Goal: Information Seeking & Learning: Learn about a topic

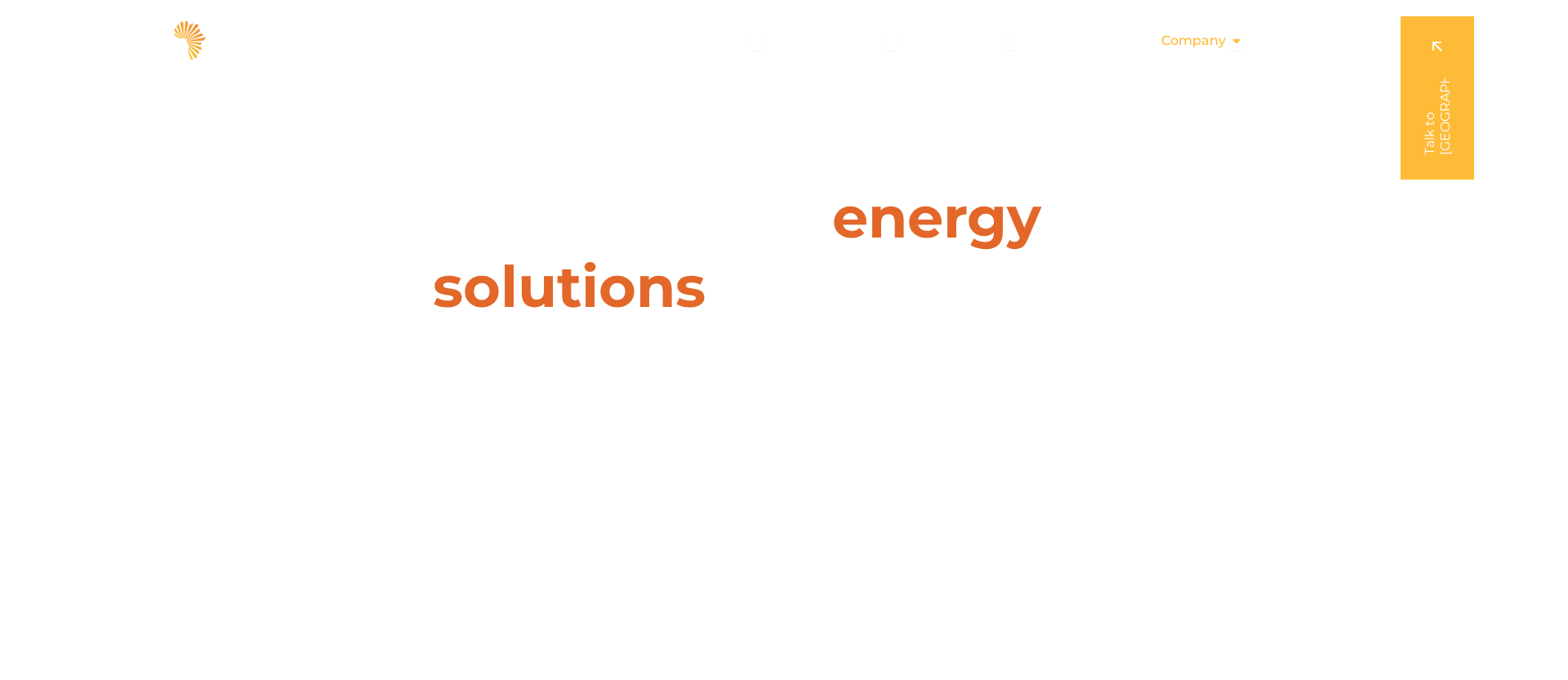
click at [1210, 42] on span "Company" at bounding box center [1193, 41] width 64 height 20
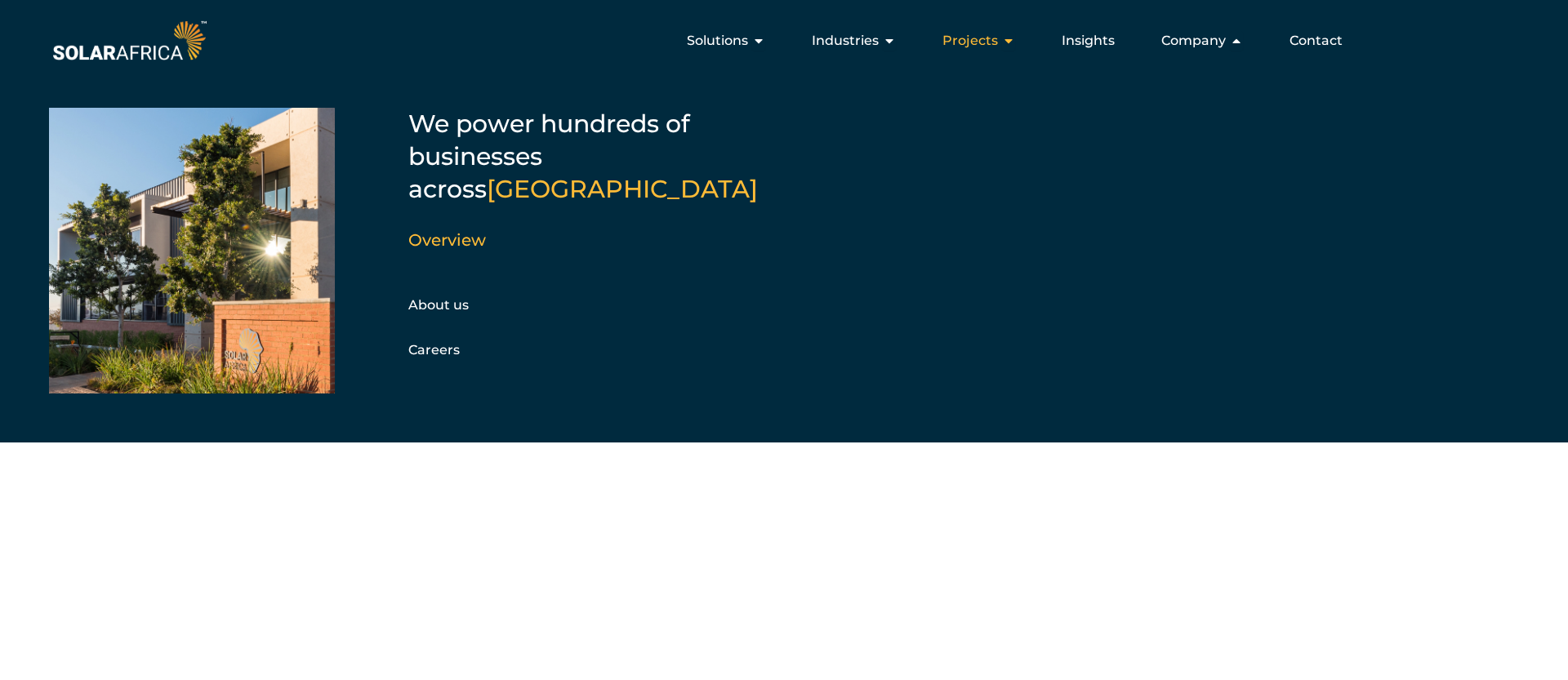
click at [1002, 40] on icon "Menu" at bounding box center [1009, 40] width 13 height 13
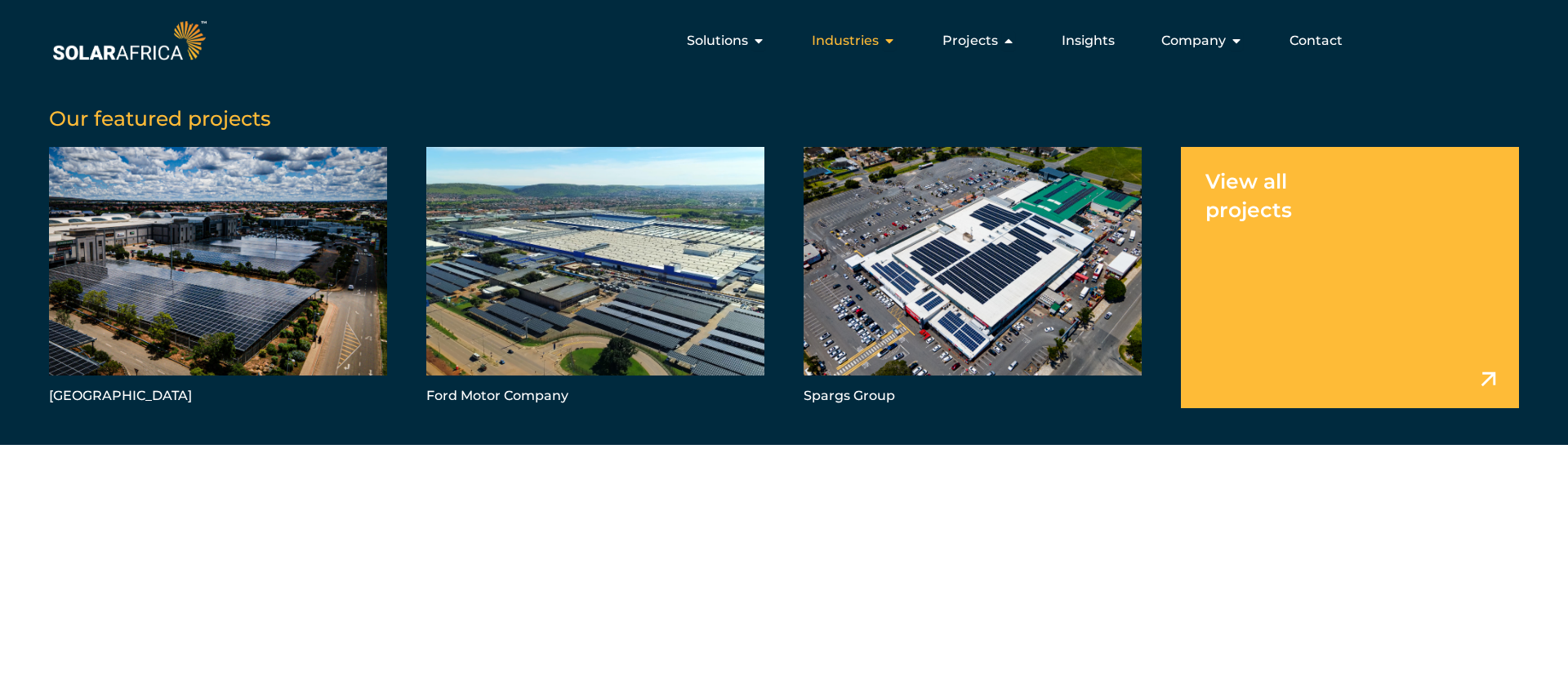
click at [870, 31] on span "Industries" at bounding box center [845, 41] width 67 height 20
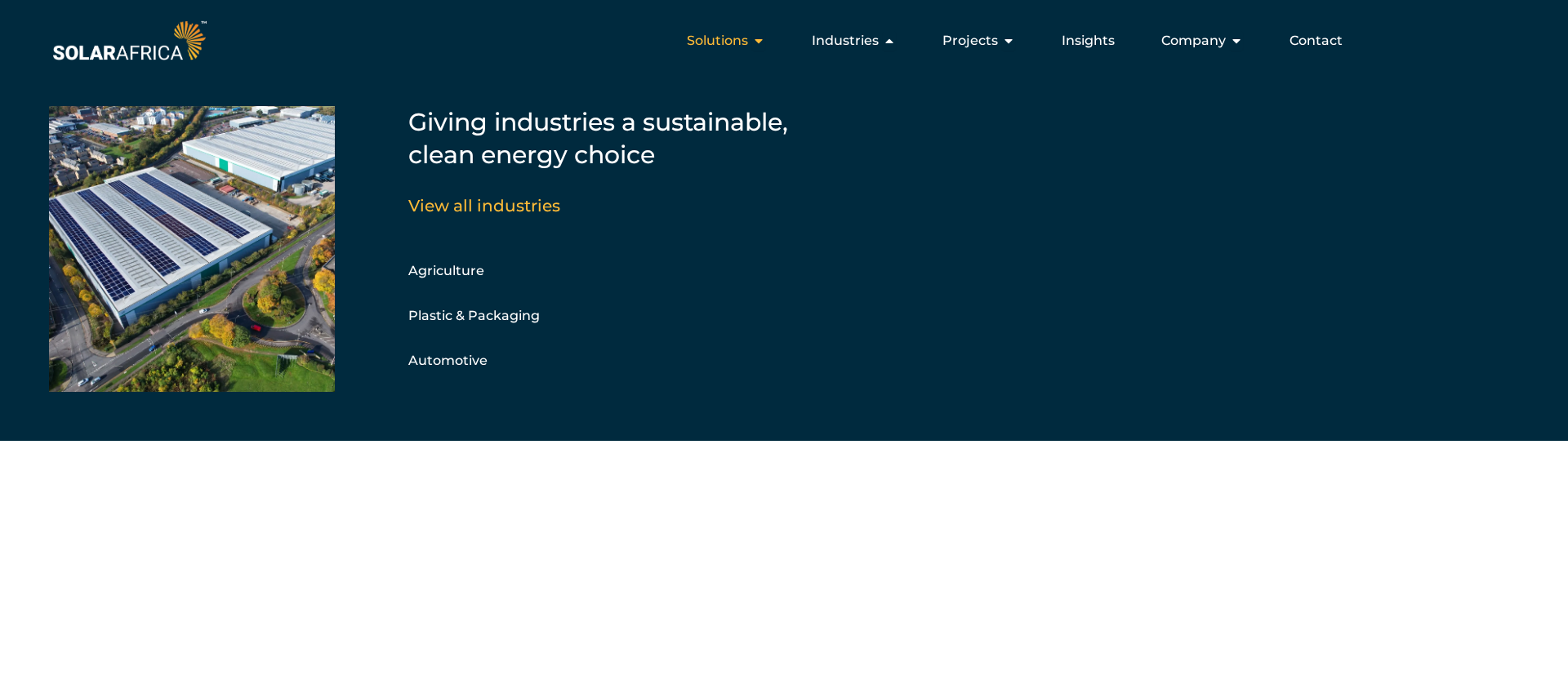
click at [729, 44] on span "Solutions" at bounding box center [717, 41] width 61 height 20
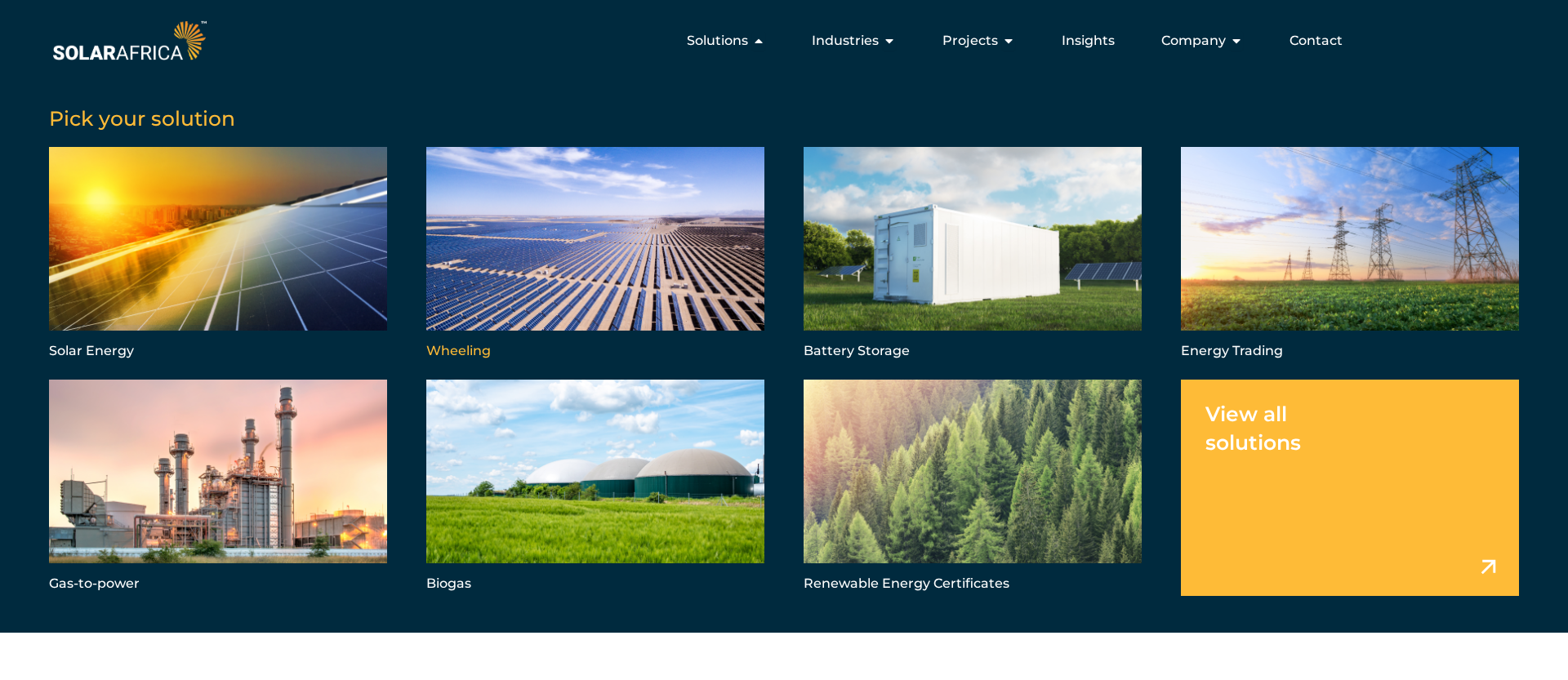
scroll to position [4, 0]
click at [562, 287] on link "Menu" at bounding box center [594, 255] width 338 height 217
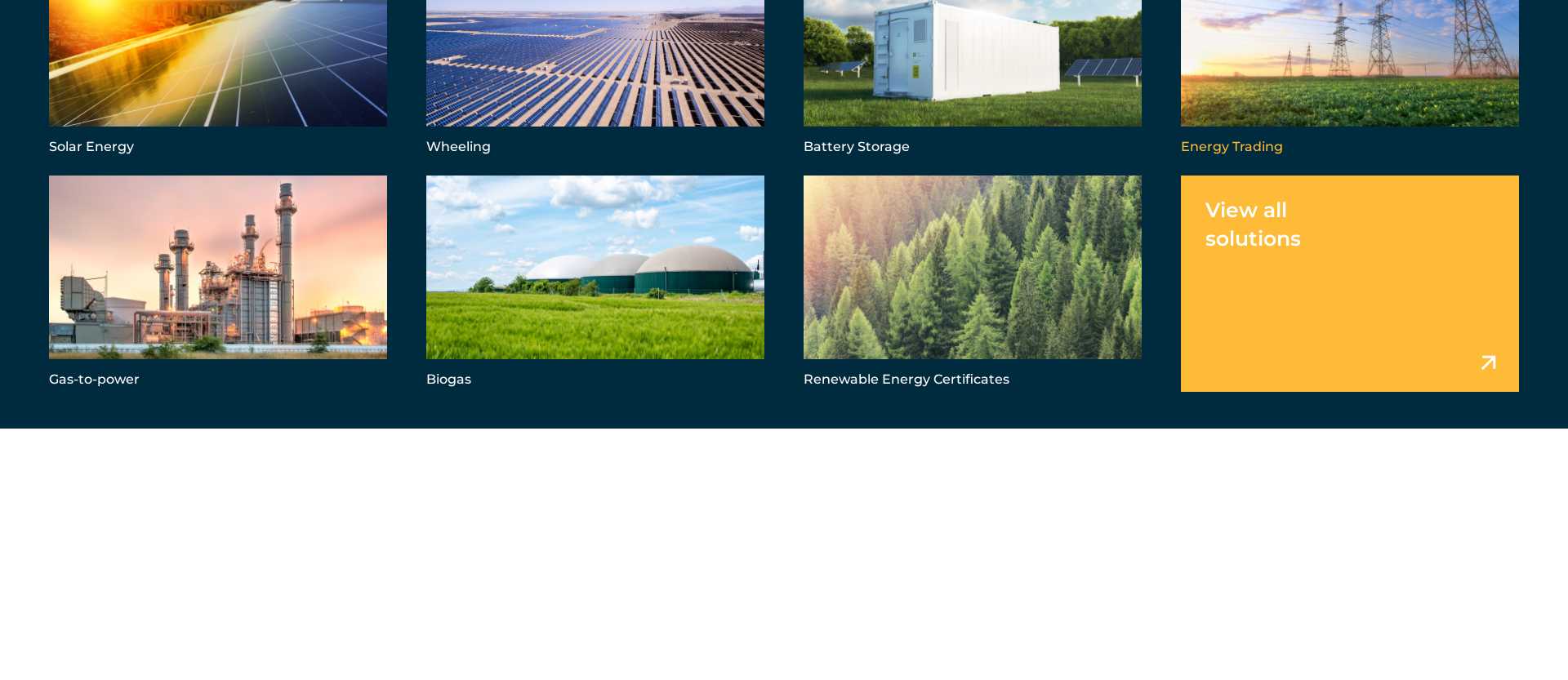
click at [1254, 105] on link "Menu" at bounding box center [1349, 51] width 338 height 217
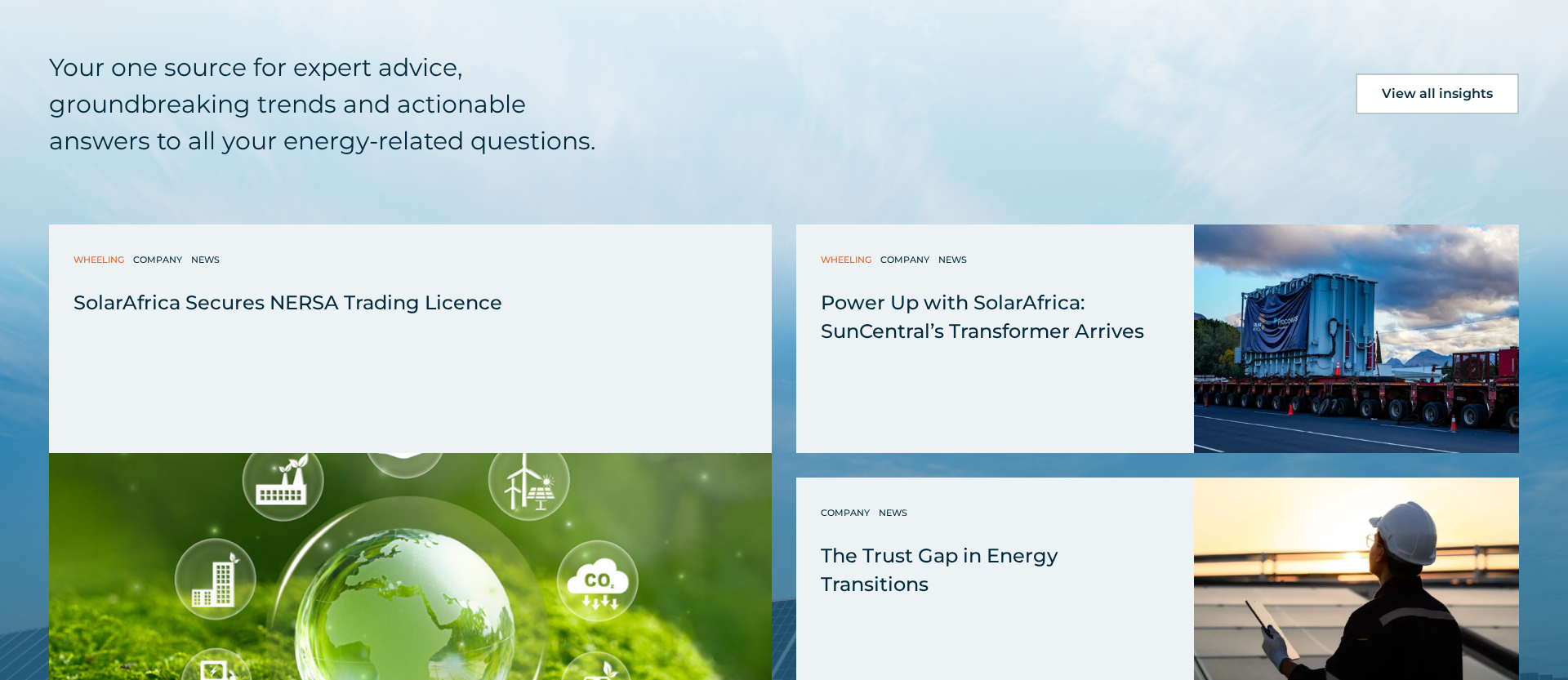
scroll to position [3455, 0]
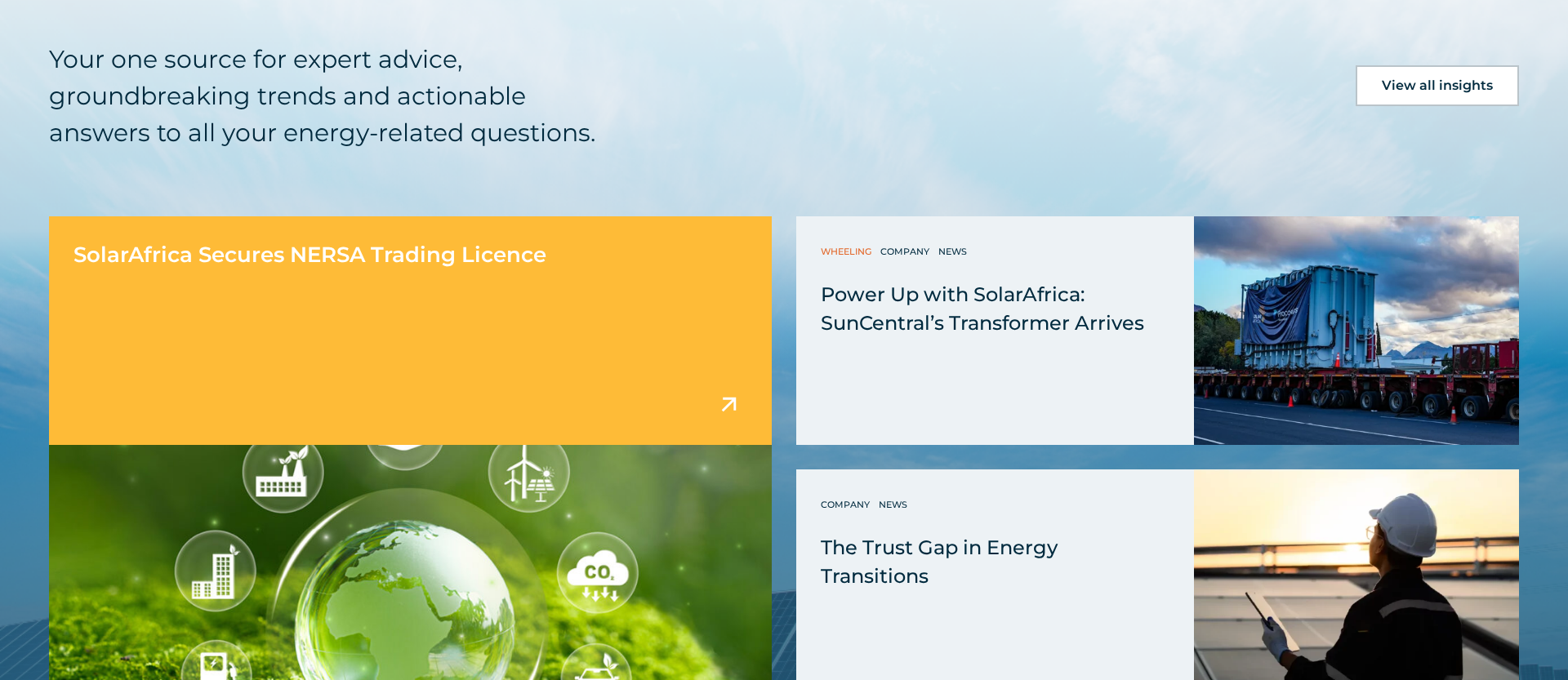
click at [529, 260] on span "SolarAfrica Secures NERSA Trading Licence" at bounding box center [309, 254] width 473 height 26
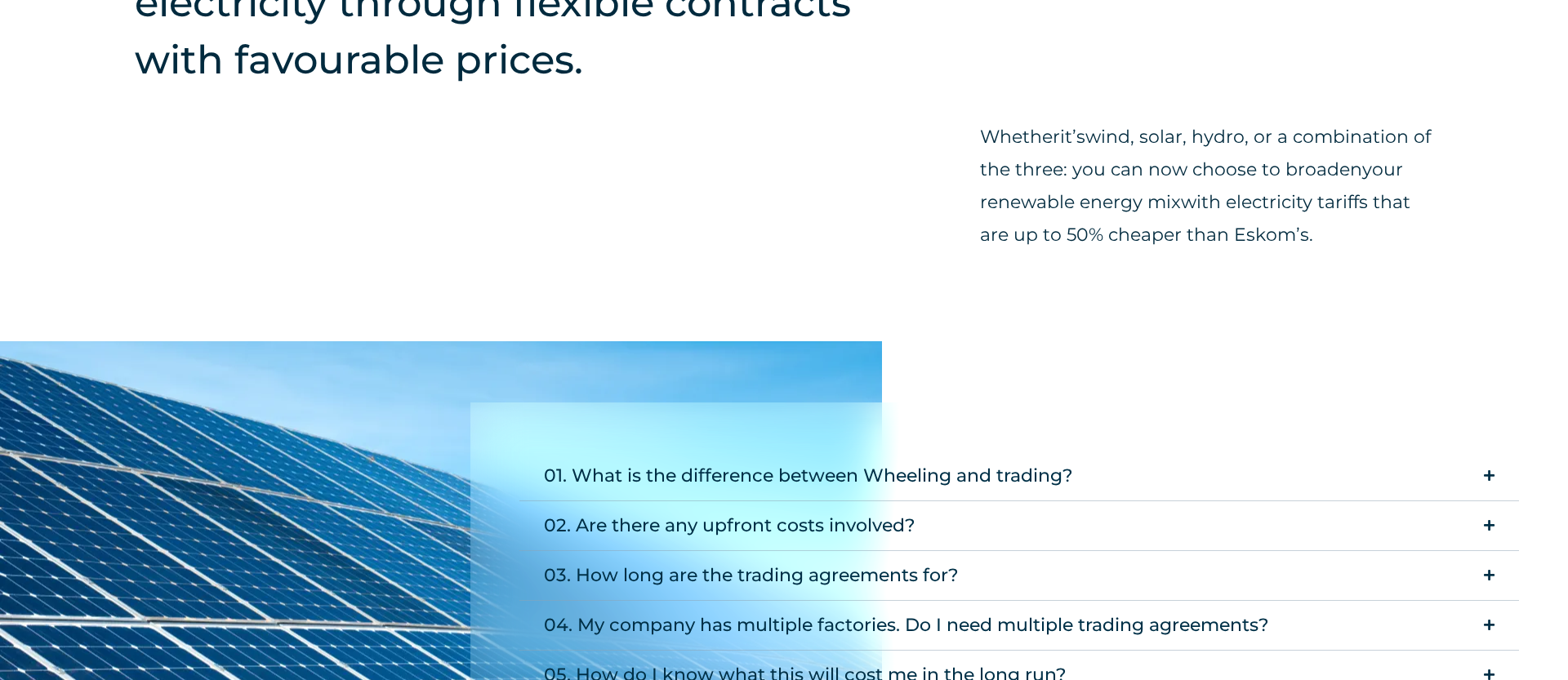
scroll to position [1310, 0]
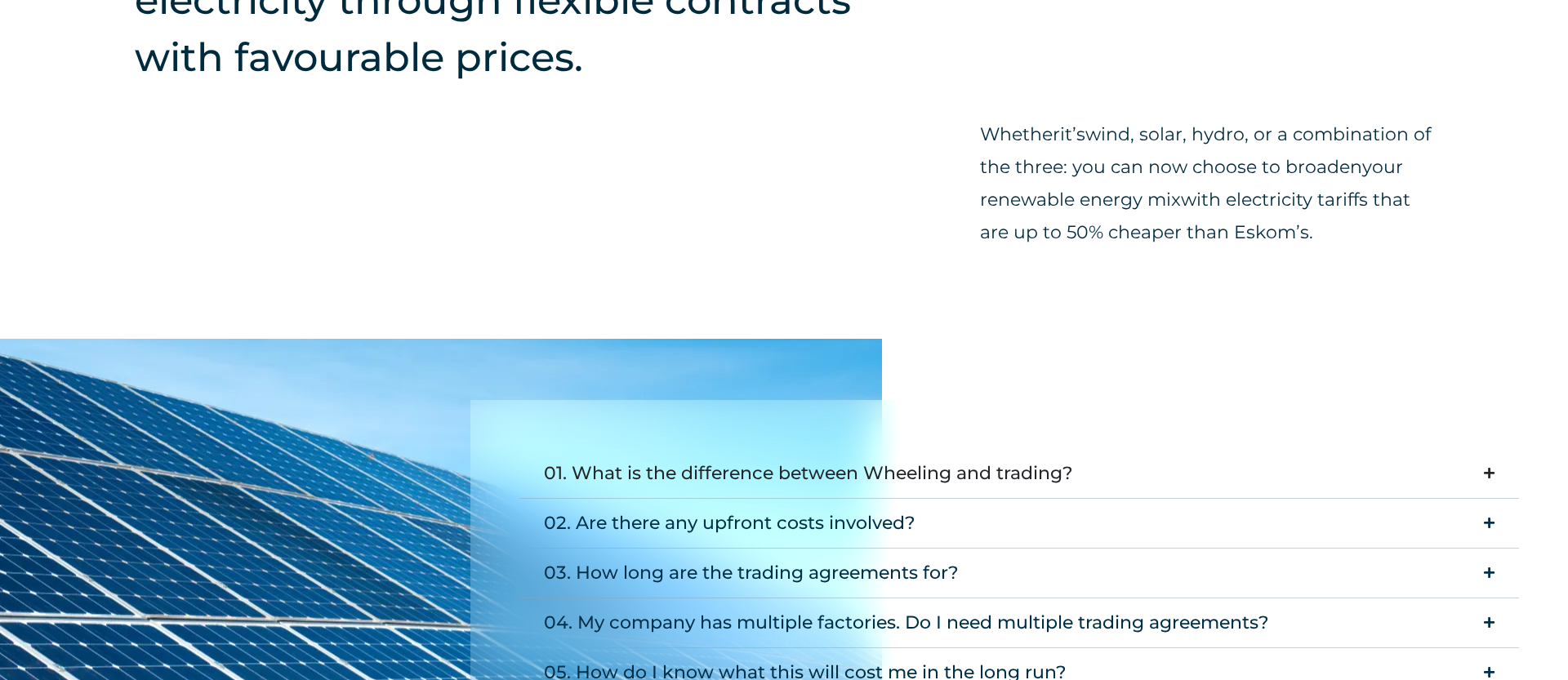
click at [1049, 468] on div "01. What is the difference between Wheeling and trading?" at bounding box center [808, 473] width 529 height 33
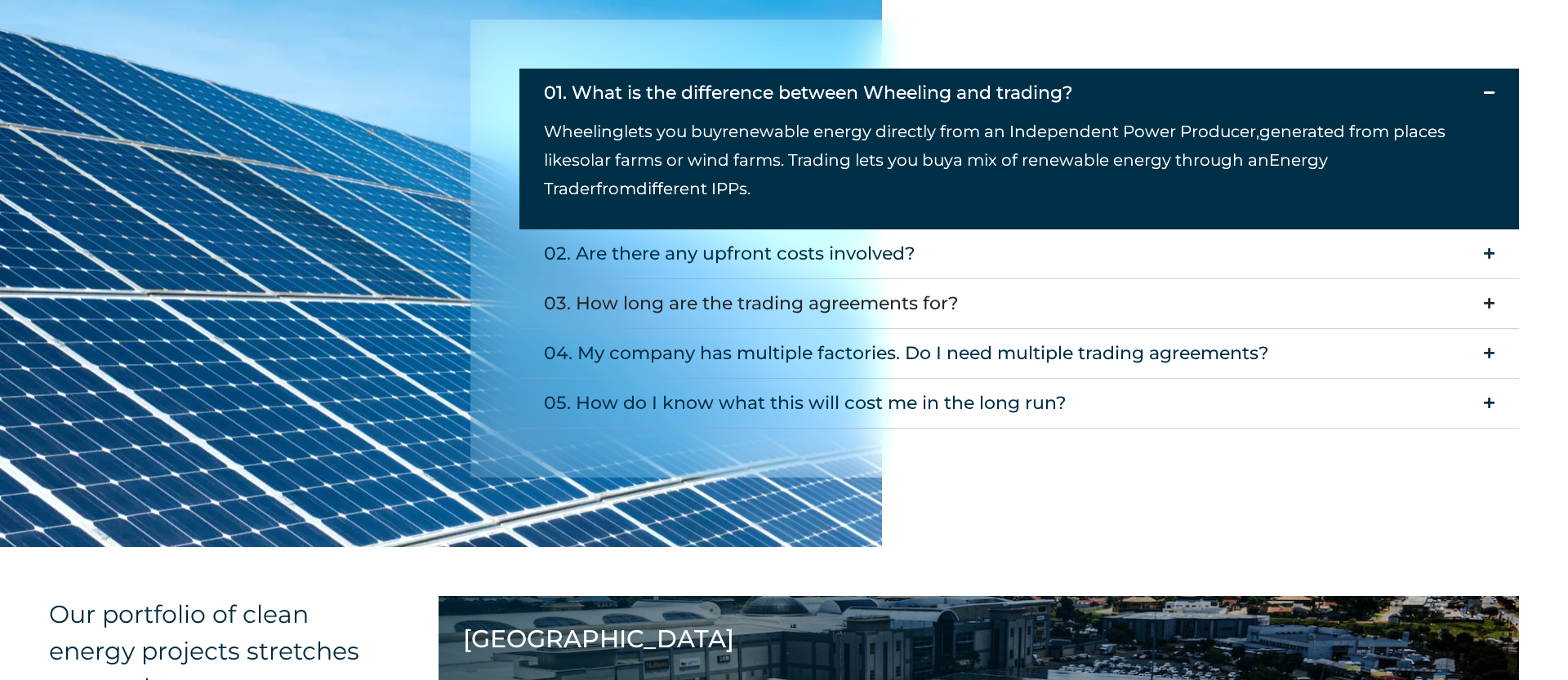
scroll to position [1694, 0]
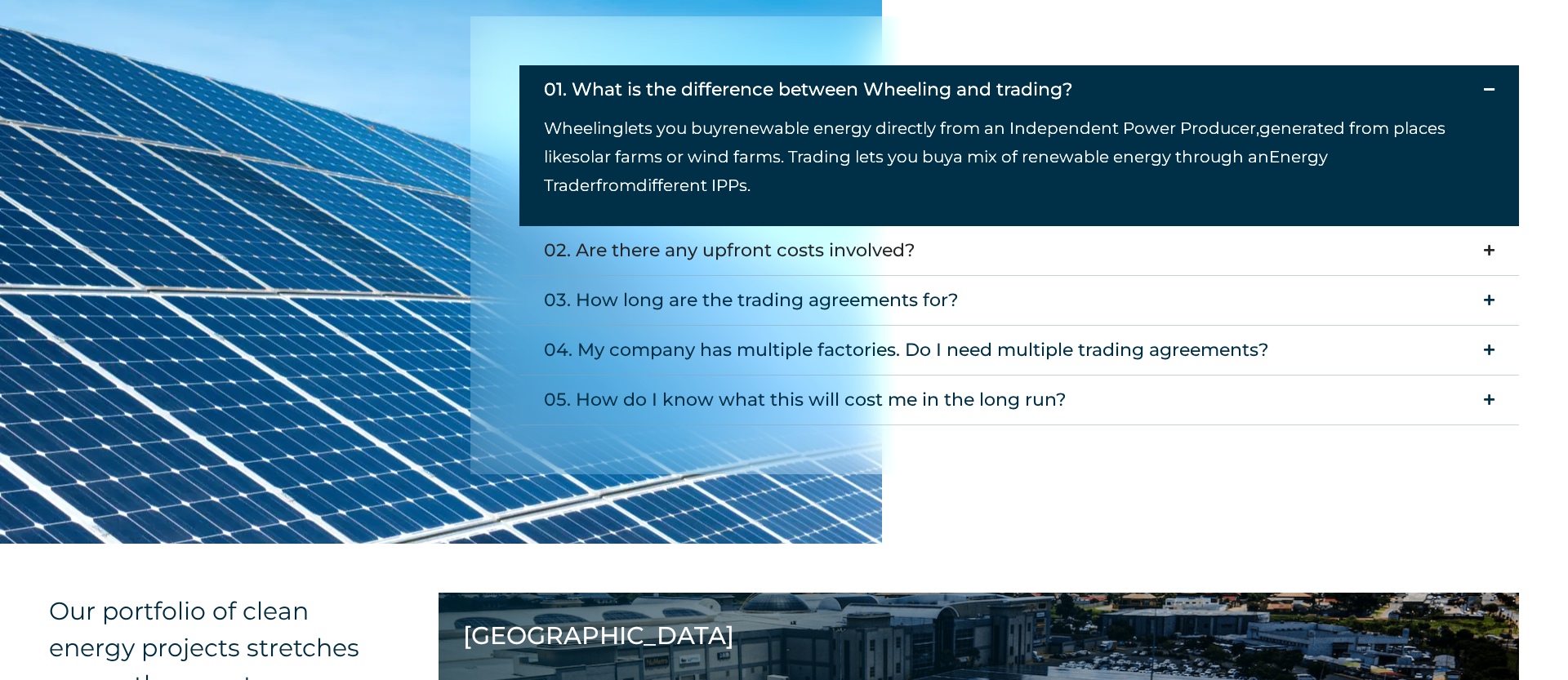
click at [915, 230] on summary "02. Are there any upfront costs involved?" at bounding box center [1019, 251] width 1000 height 50
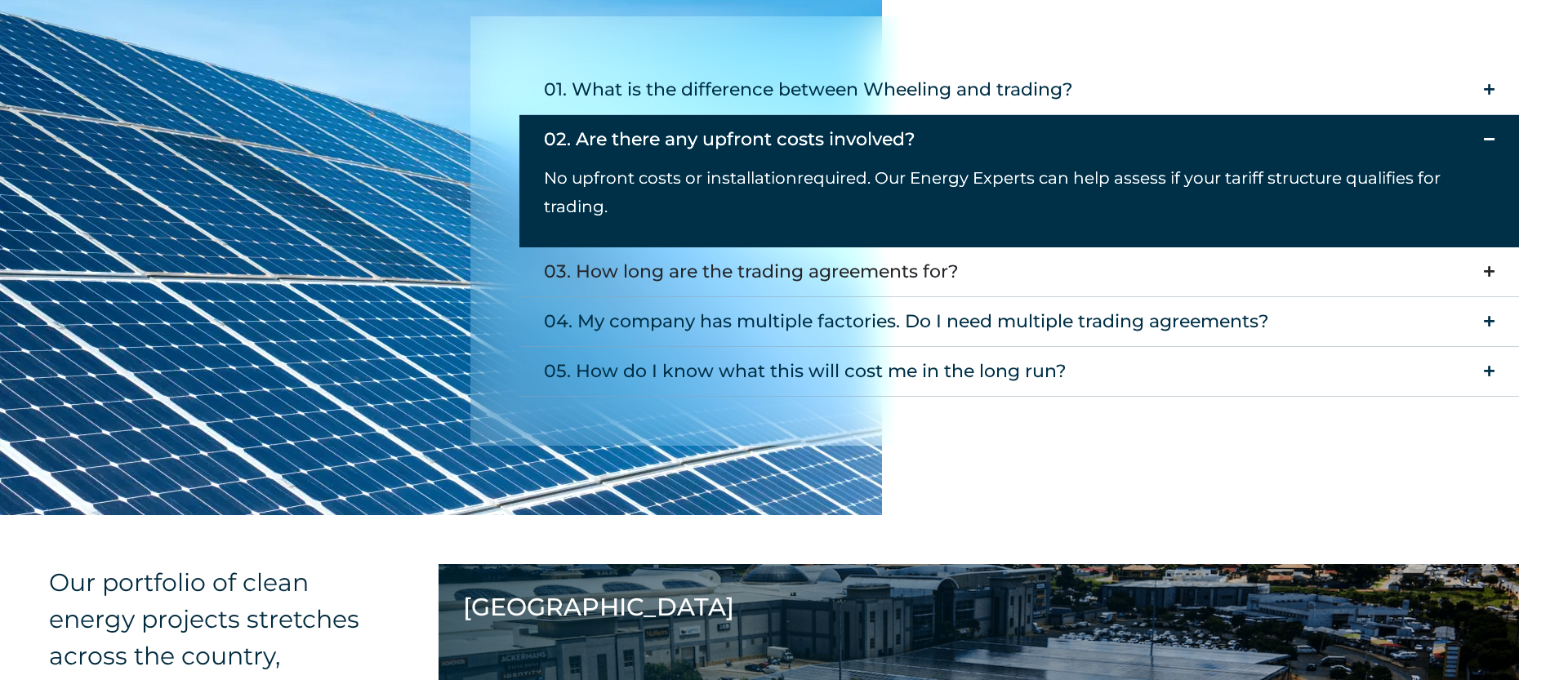
click at [927, 288] on div "03. How long are the trading agreements for?" at bounding box center [751, 272] width 415 height 33
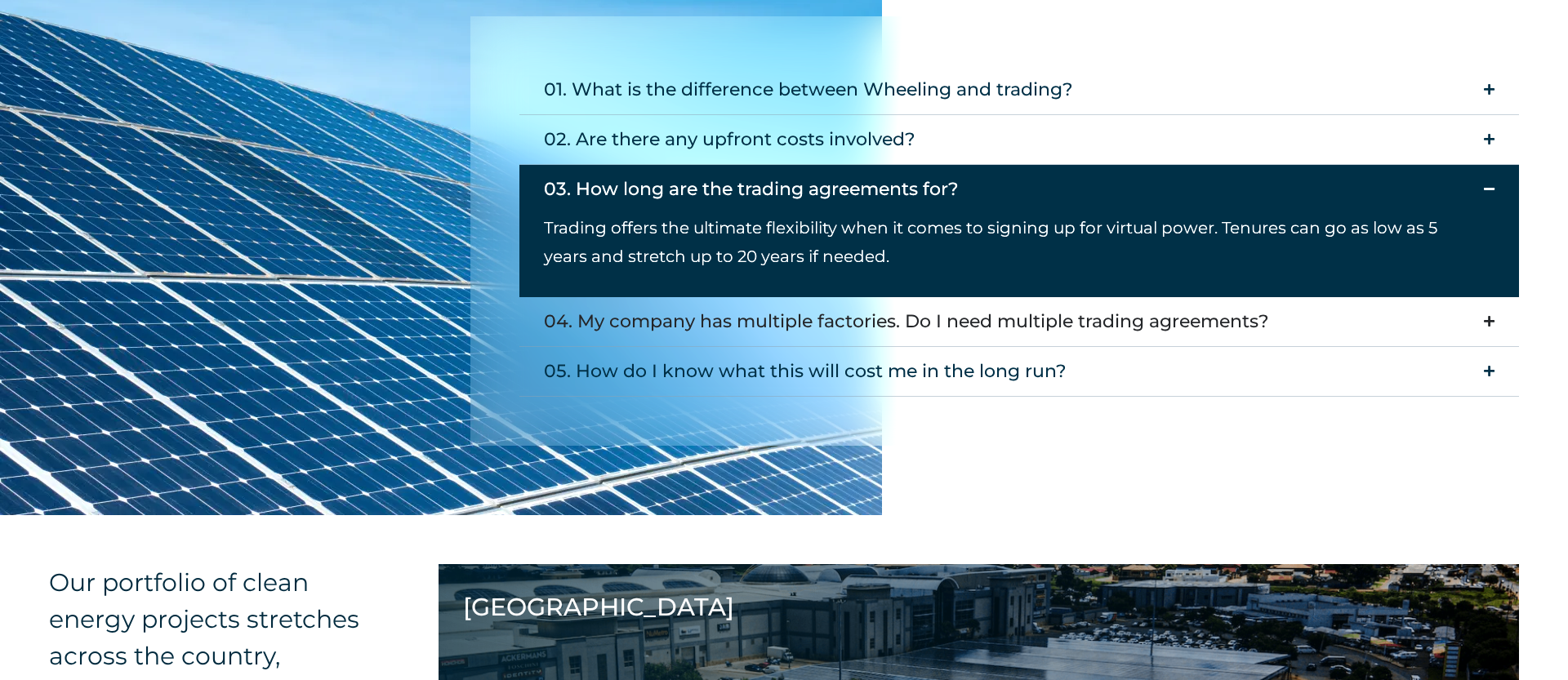
click at [927, 321] on div "04. My company has multiple factories. Do I need multiple trading agreements?" at bounding box center [906, 322] width 725 height 33
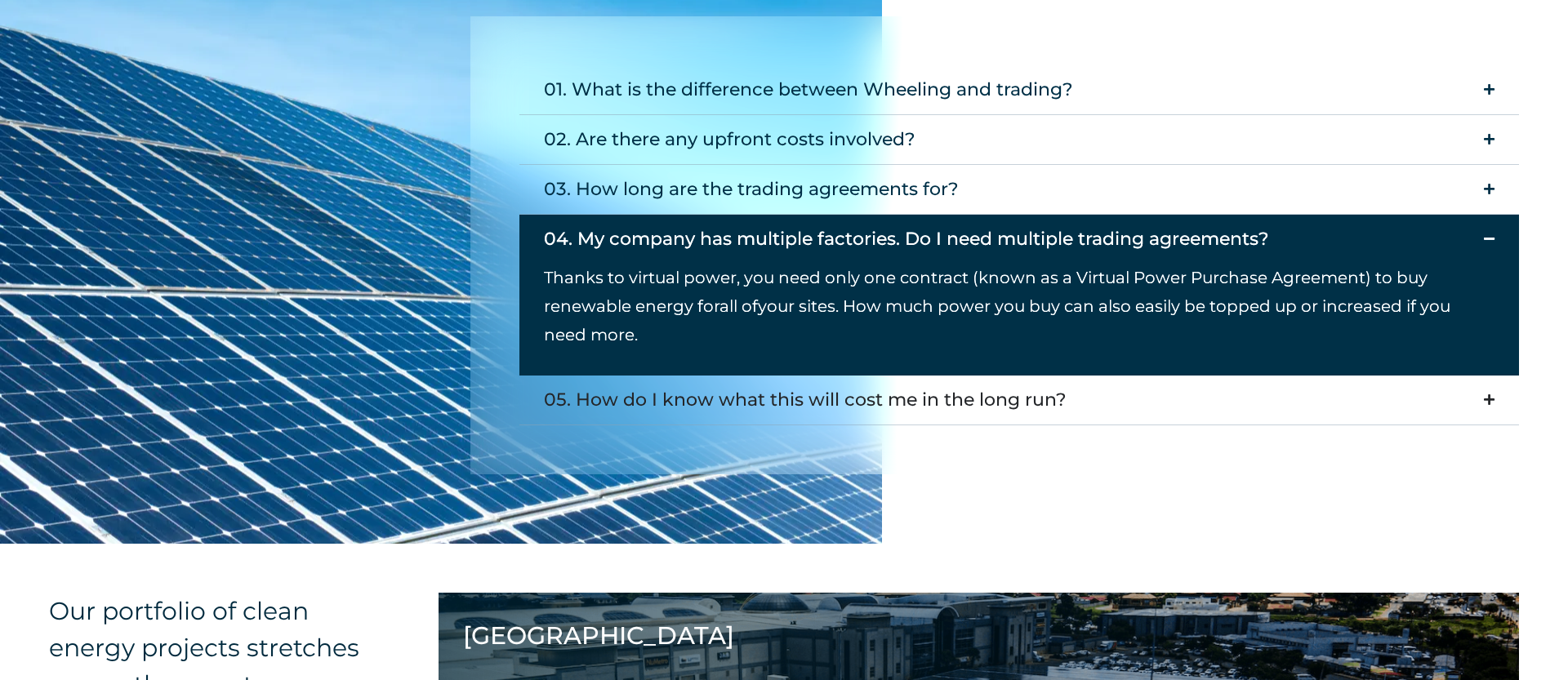
click at [915, 391] on div "05. How do I know what this will cost me in the long run?" at bounding box center [804, 400] width 523 height 33
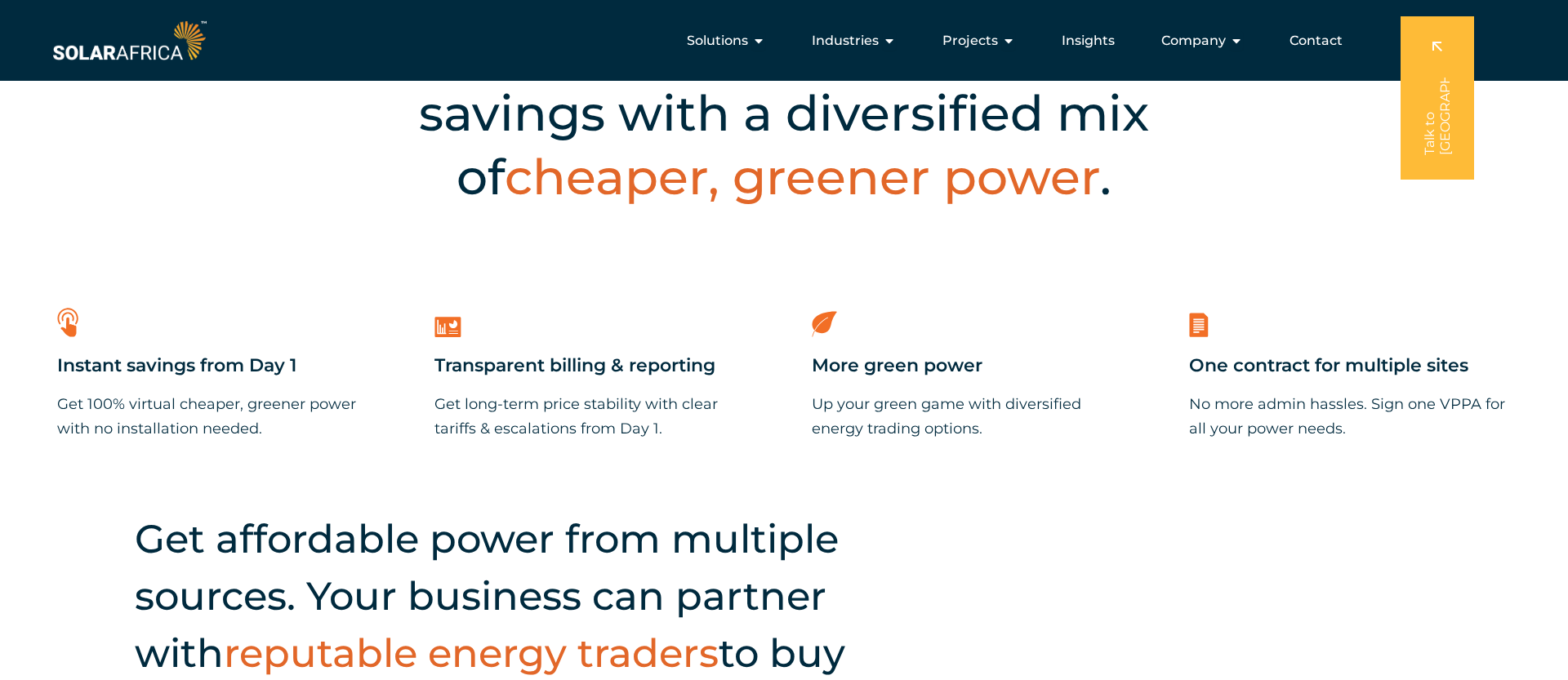
scroll to position [0, 0]
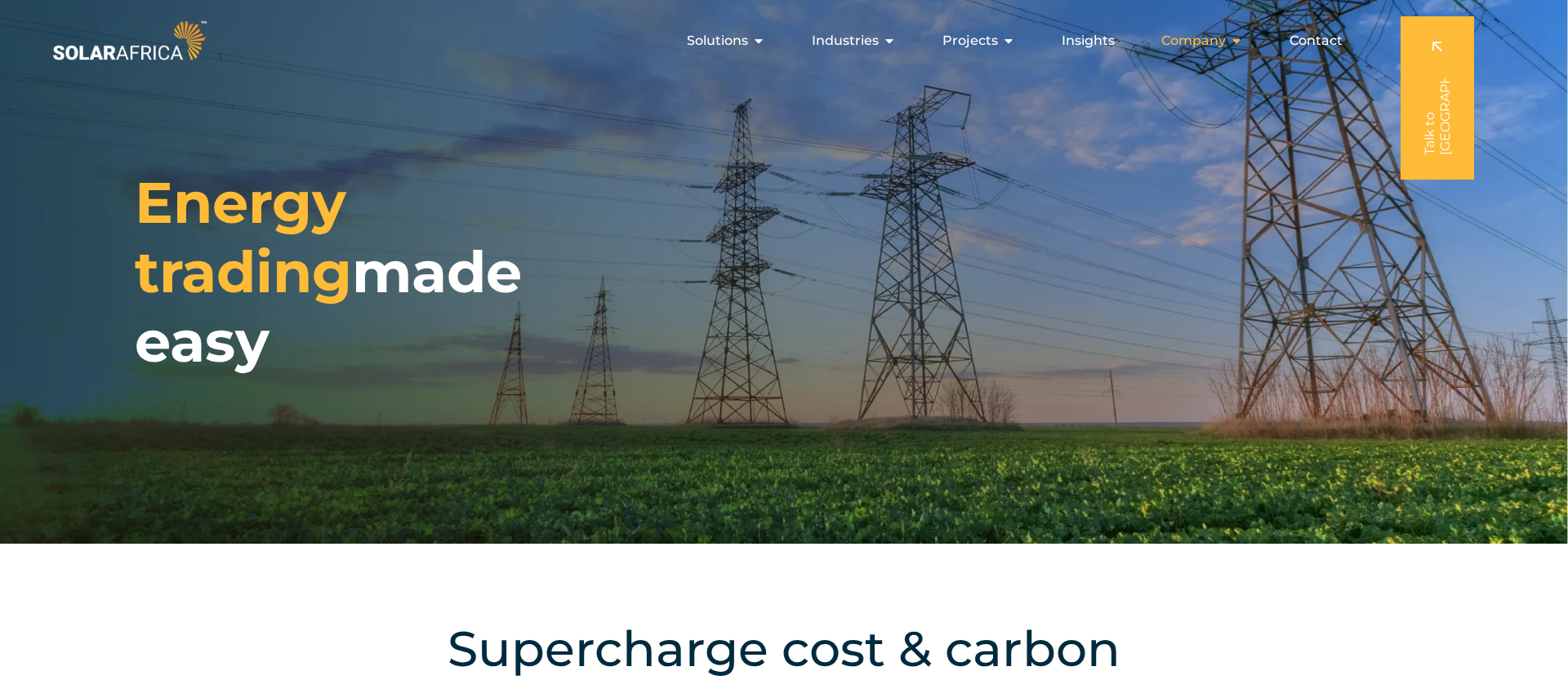
click at [1228, 41] on div "Company Close Company Open Company" at bounding box center [1202, 40] width 108 height 33
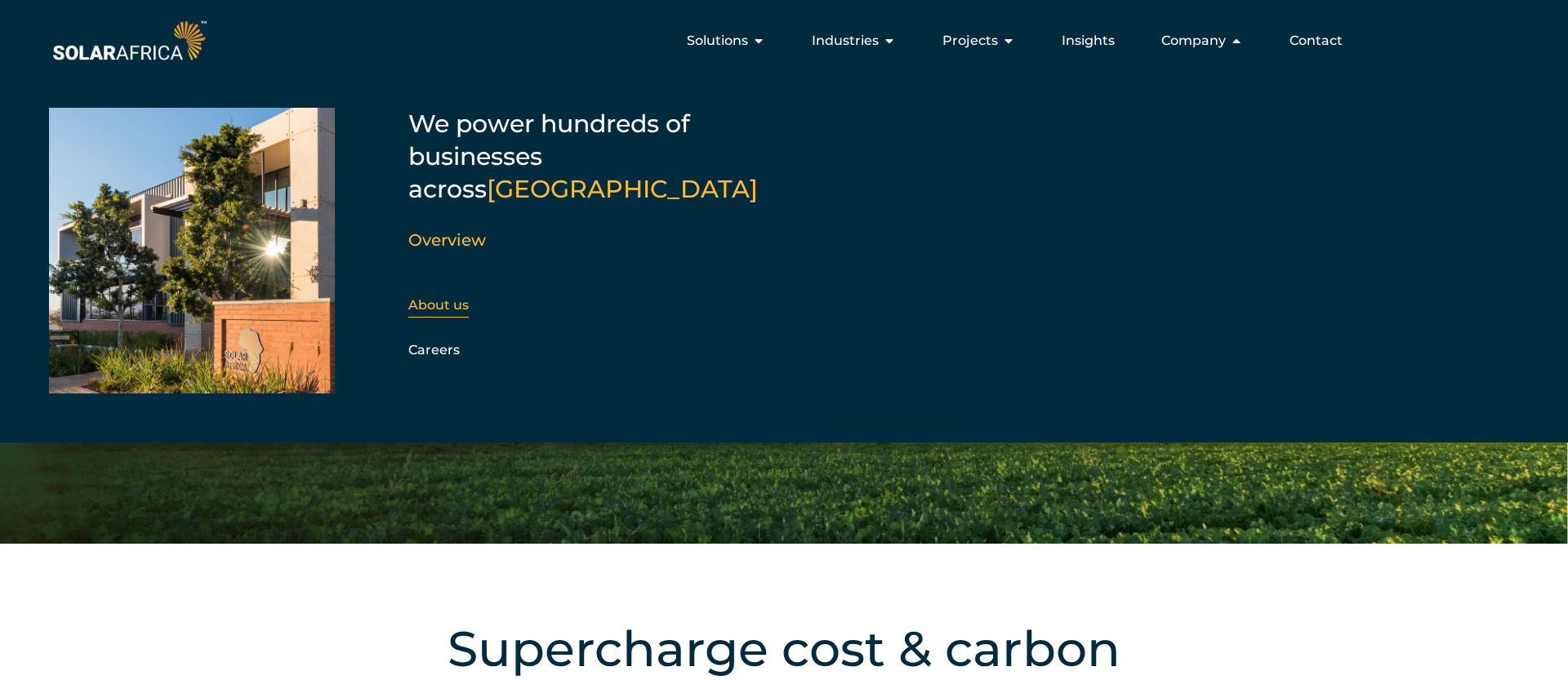
click at [445, 293] on div "About us" at bounding box center [496, 305] width 176 height 24
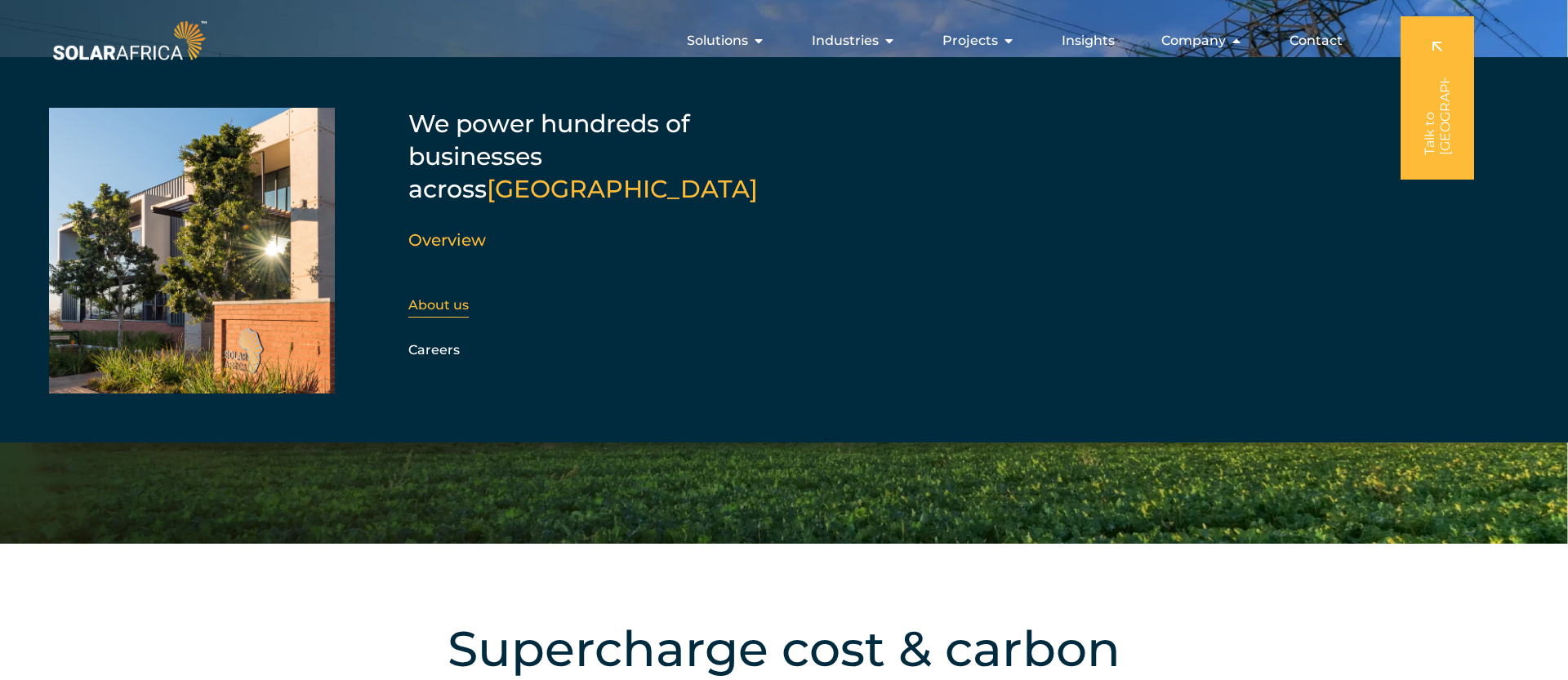
click at [444, 298] on link "About us" at bounding box center [438, 305] width 61 height 15
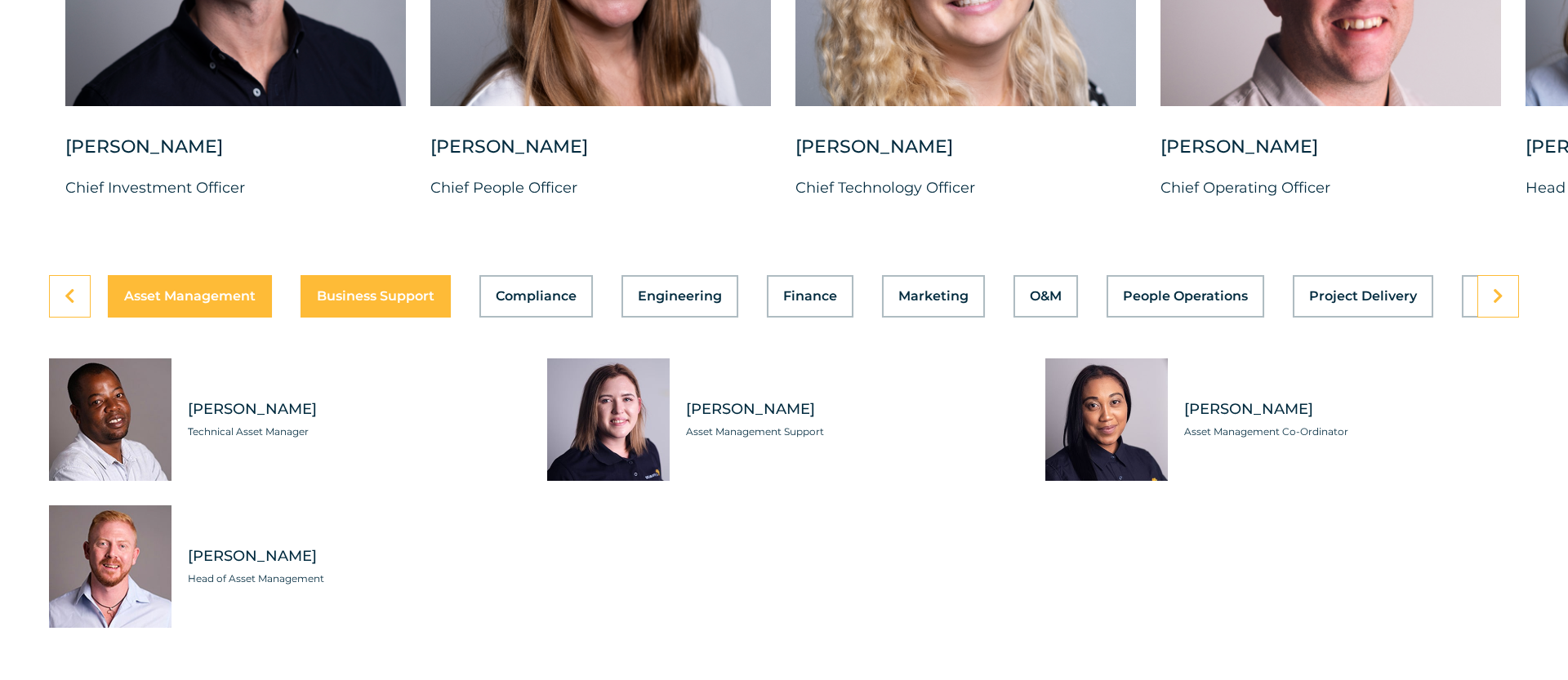
scroll to position [0, 3]
click at [361, 290] on span "Business Support" at bounding box center [377, 296] width 118 height 13
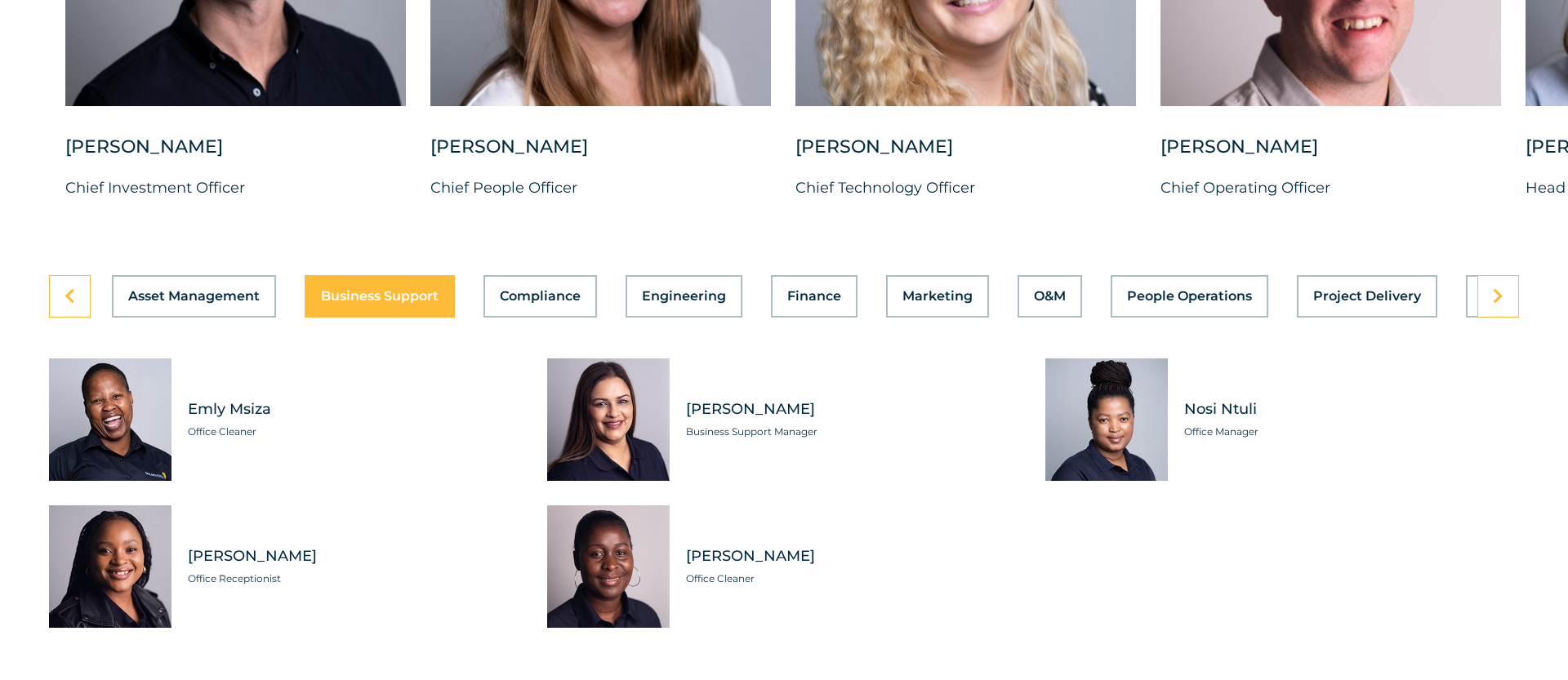
scroll to position [0, 0]
click at [510, 290] on span "Compliance" at bounding box center [543, 296] width 81 height 13
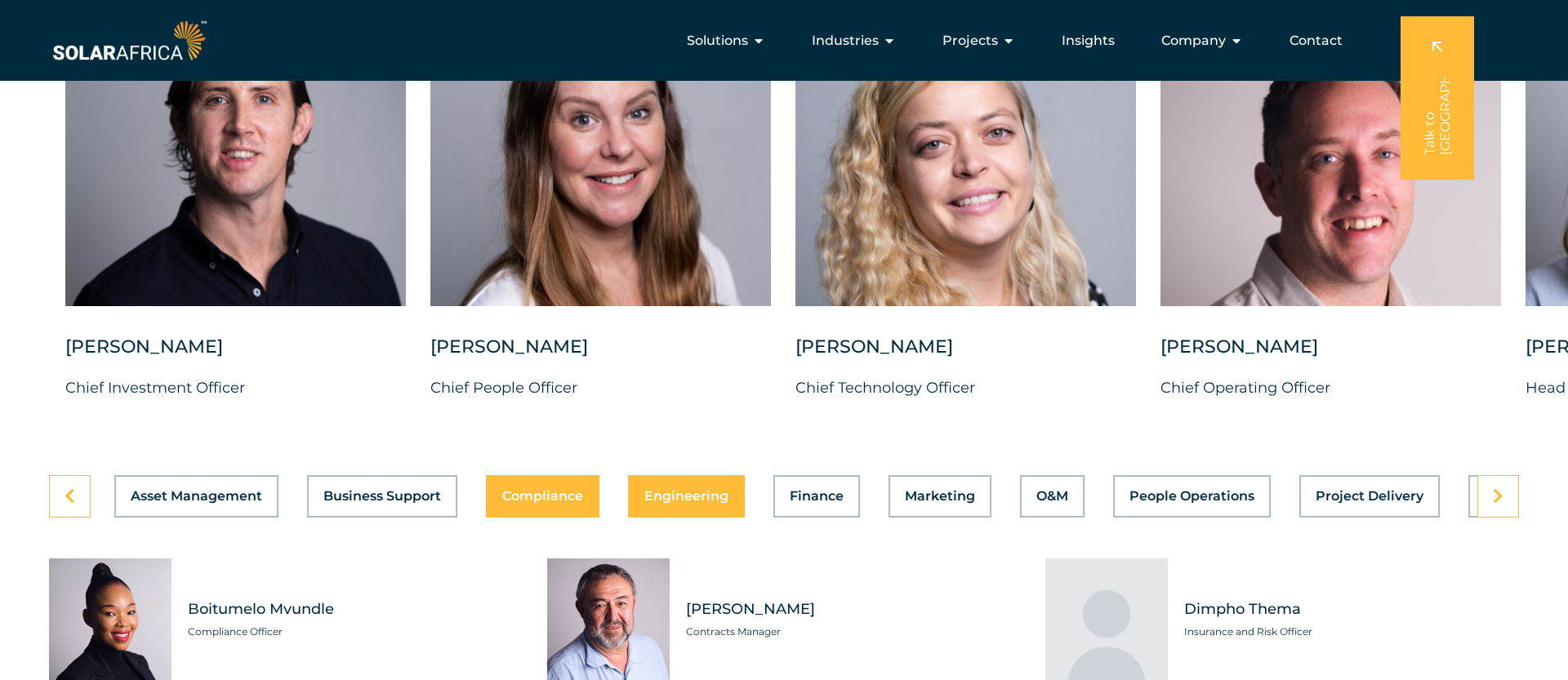
scroll to position [0, 1]
click at [690, 490] on span "Engineering" at bounding box center [685, 496] width 84 height 13
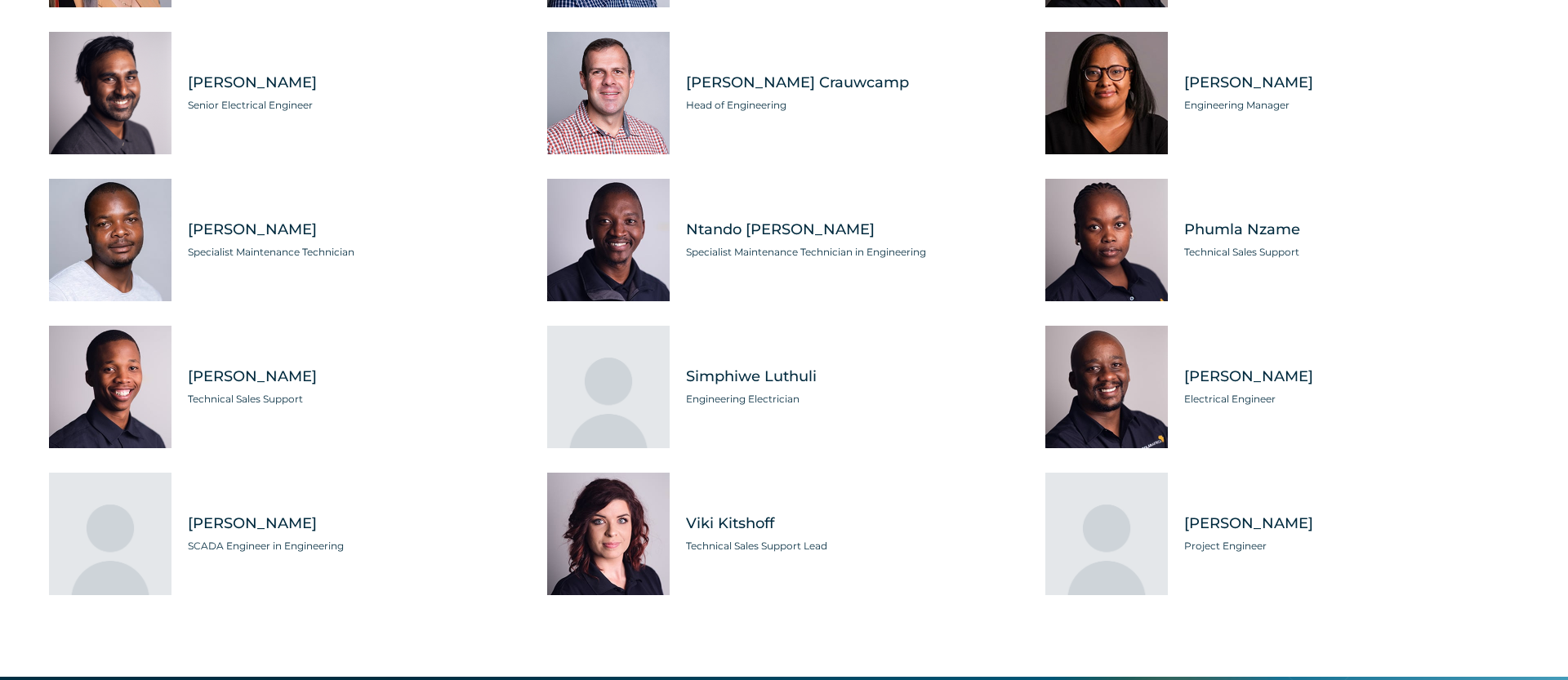
scroll to position [5034, 0]
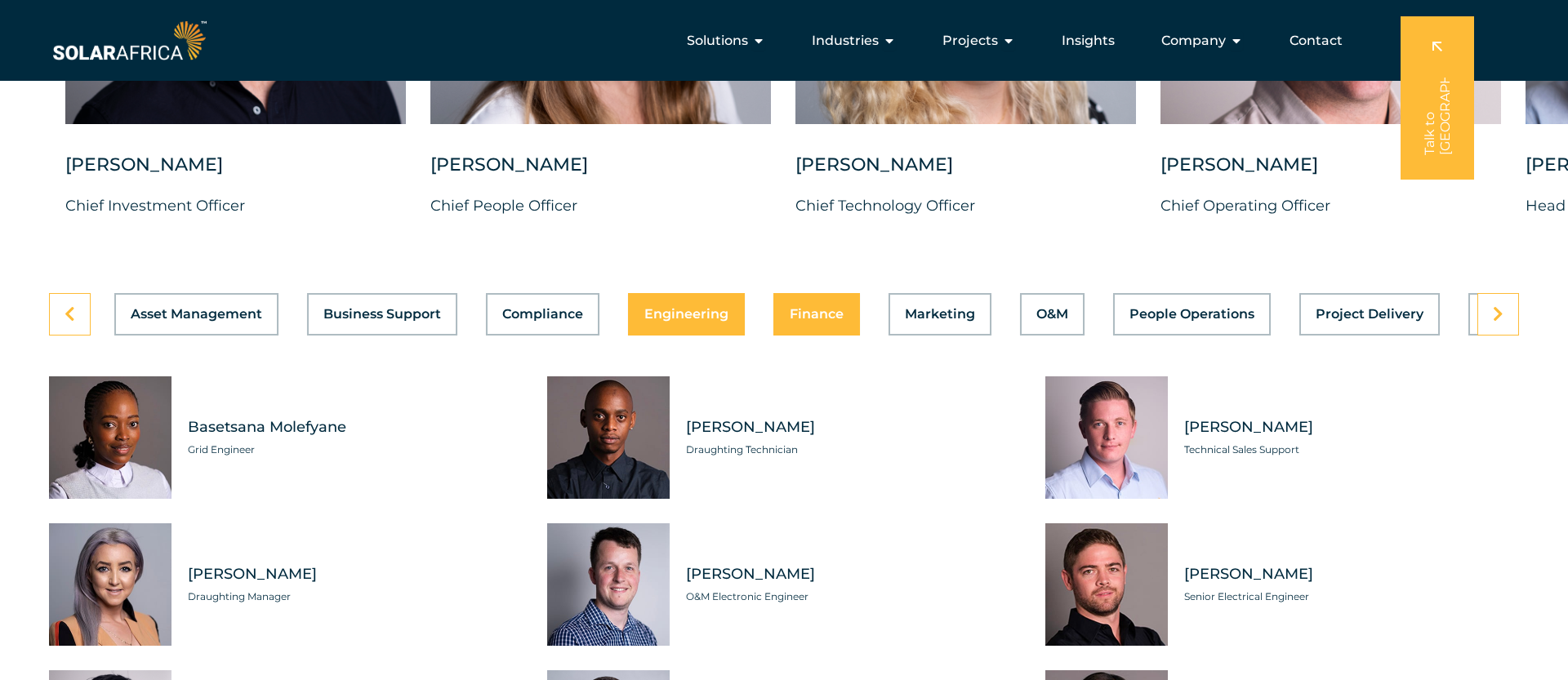
click at [817, 318] on button "Finance" at bounding box center [816, 315] width 86 height 43
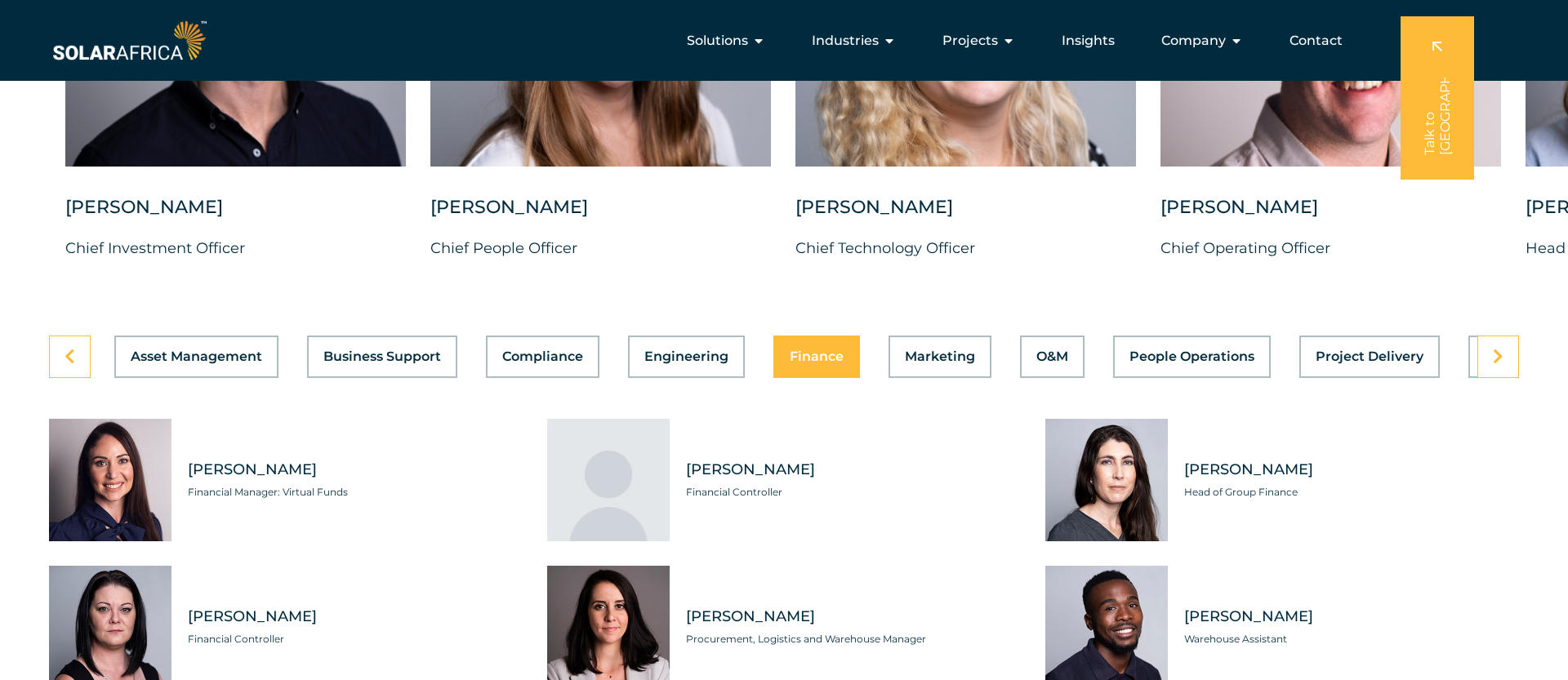
scroll to position [4346, 0]
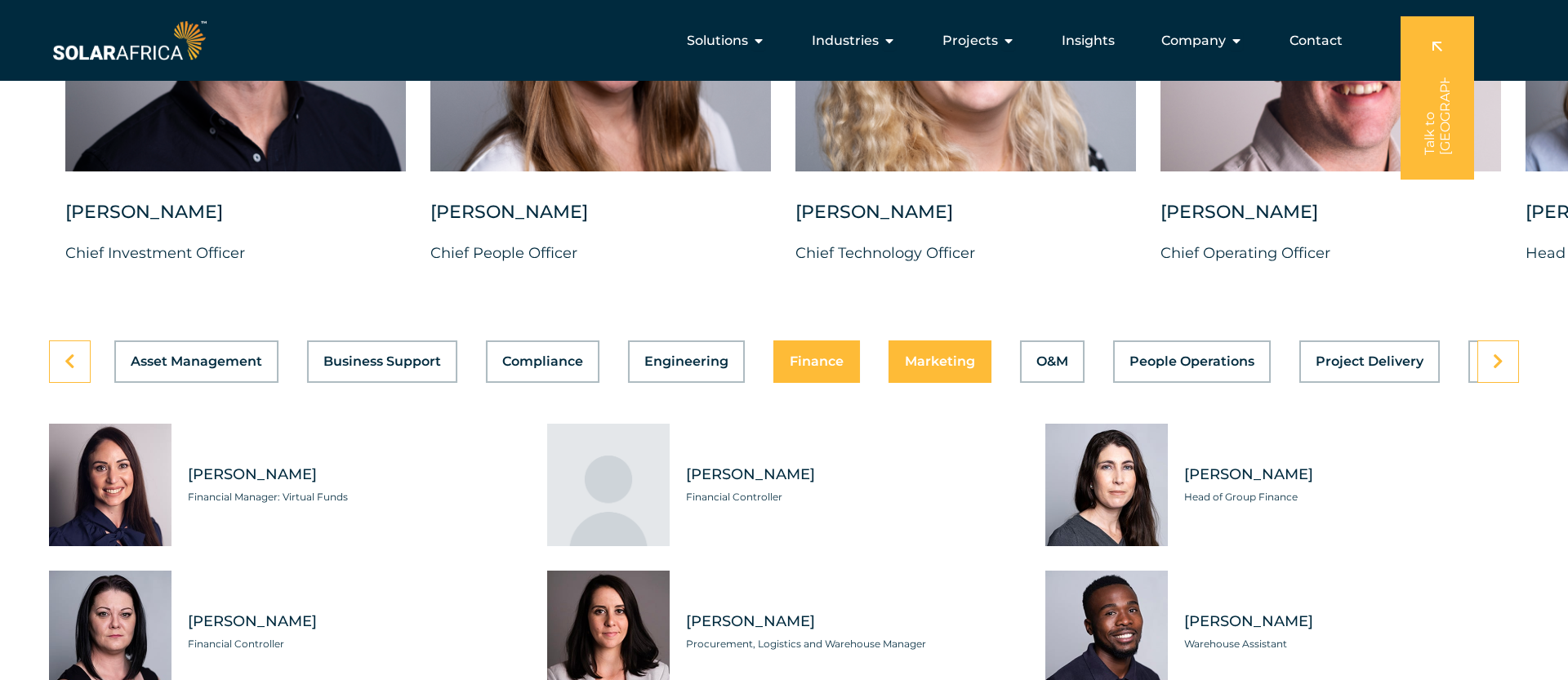
click at [910, 356] on span "Marketing" at bounding box center [940, 362] width 70 height 13
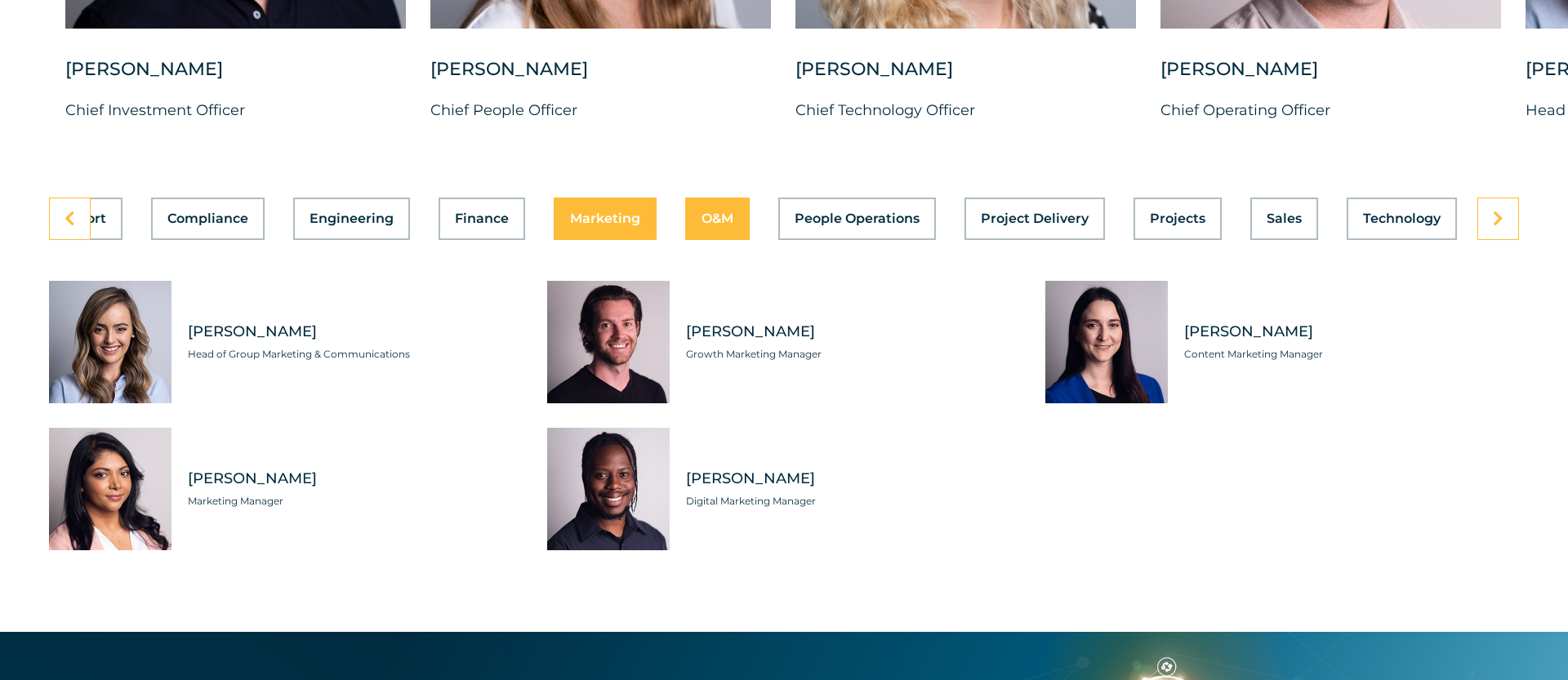
scroll to position [4492, 0]
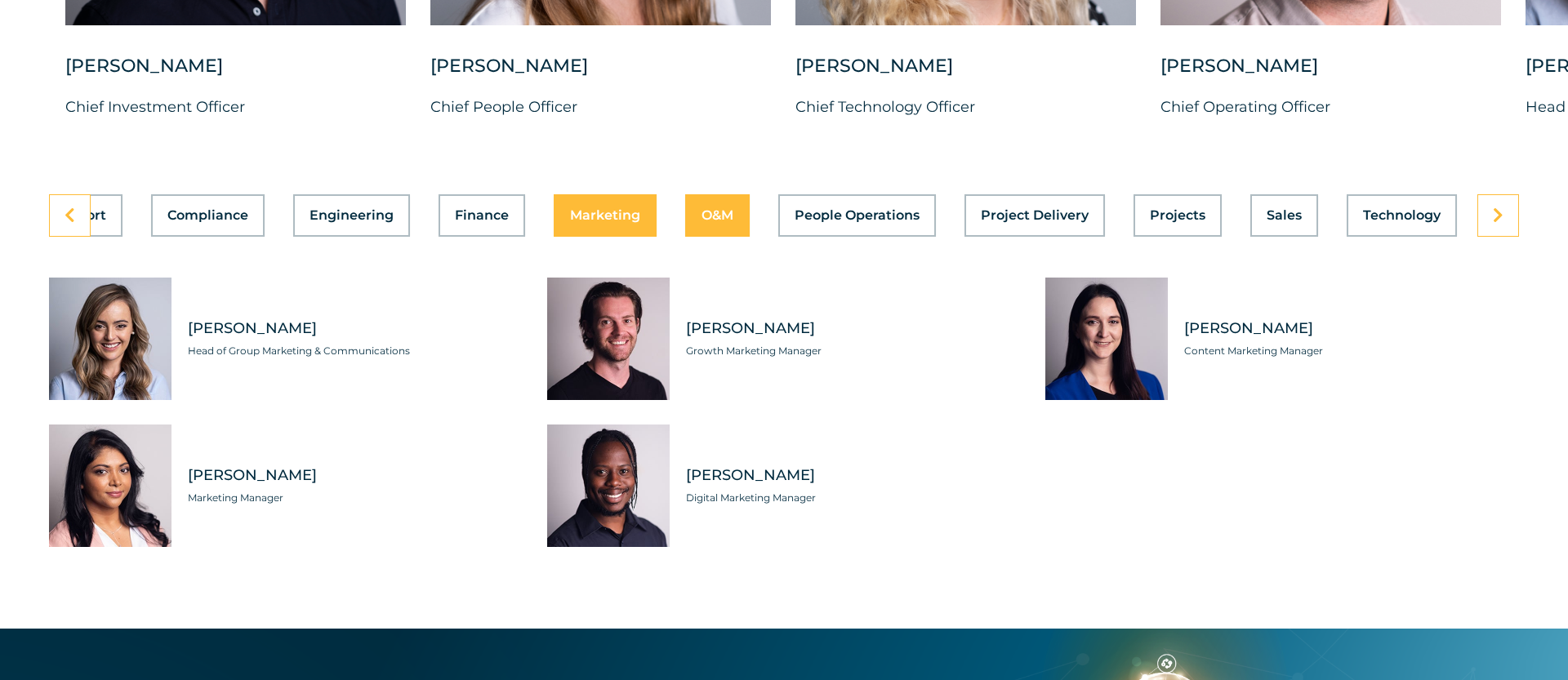
click at [728, 210] on button "O&M" at bounding box center [717, 216] width 64 height 43
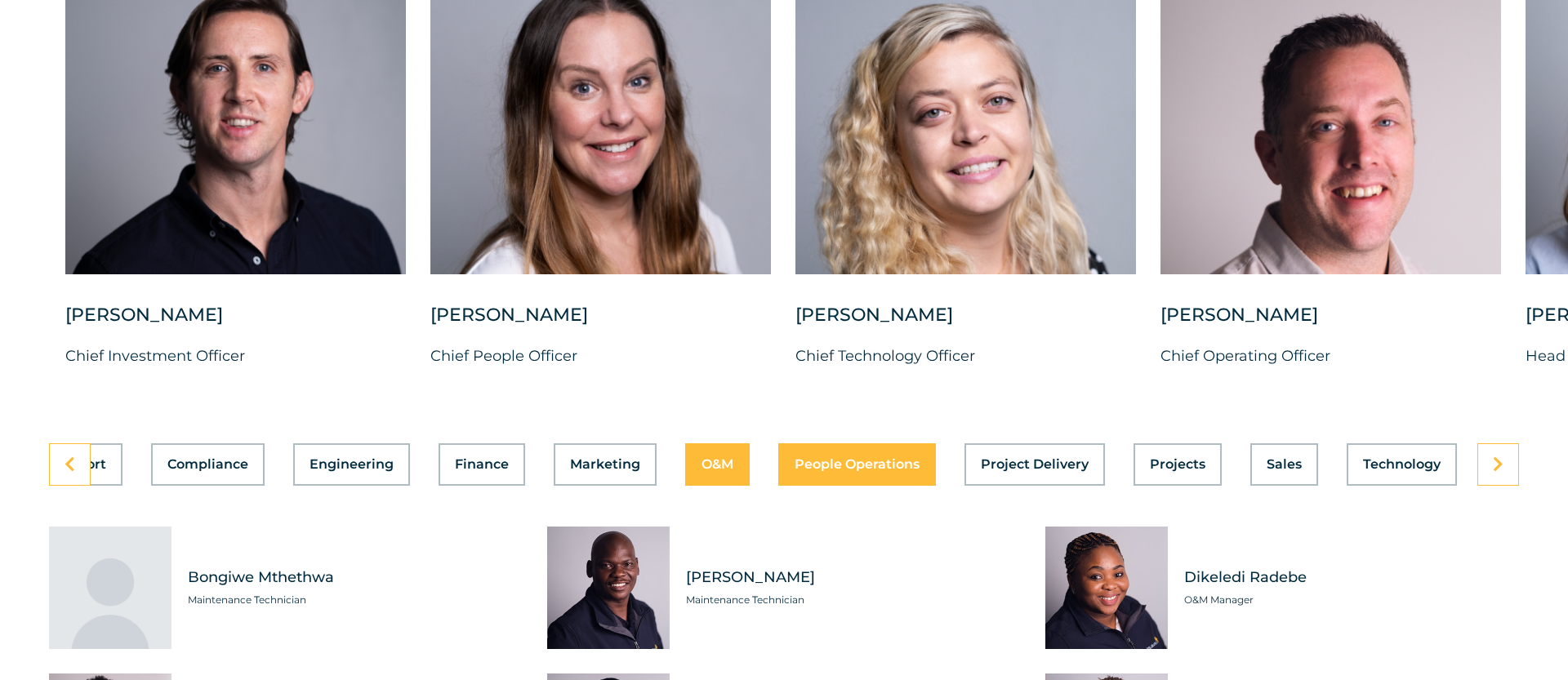
scroll to position [4271, 0]
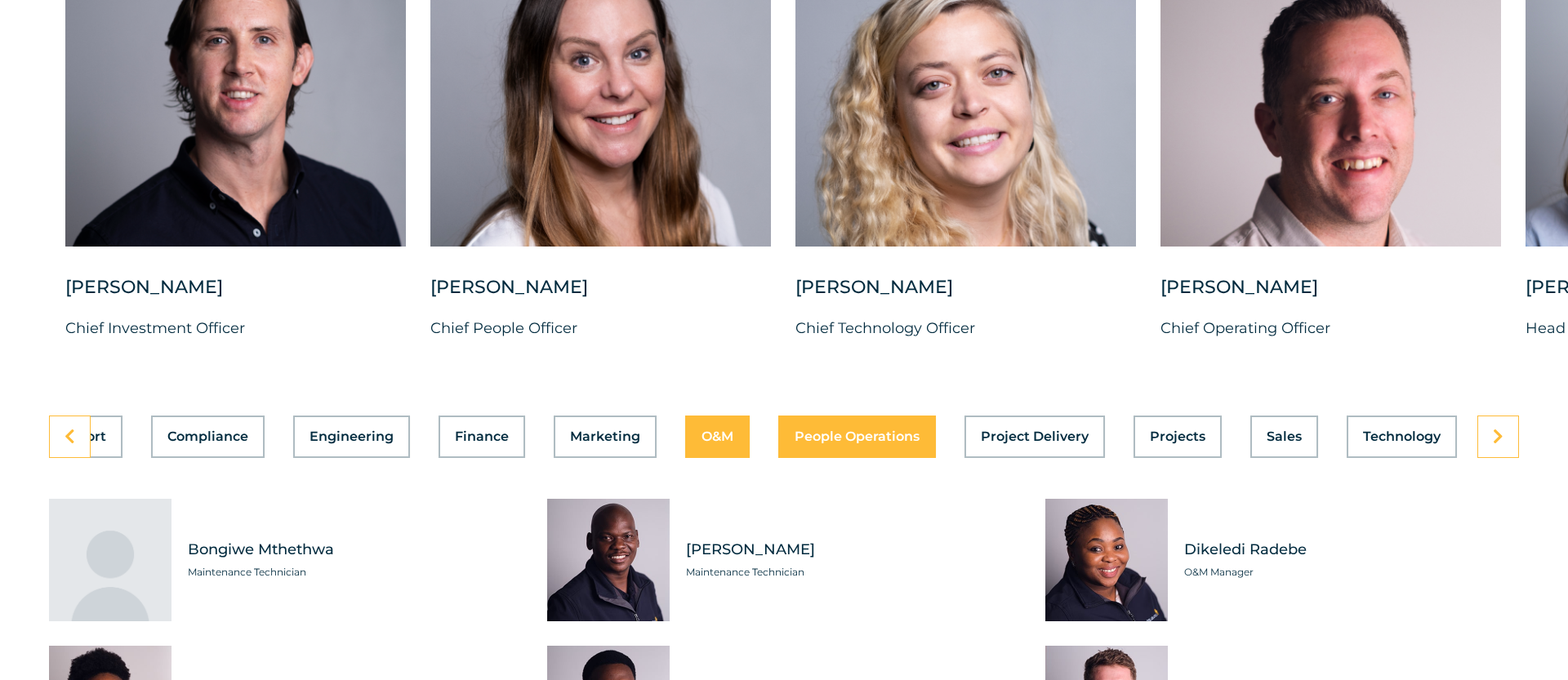
click at [893, 430] on span "People Operations" at bounding box center [857, 437] width 125 height 13
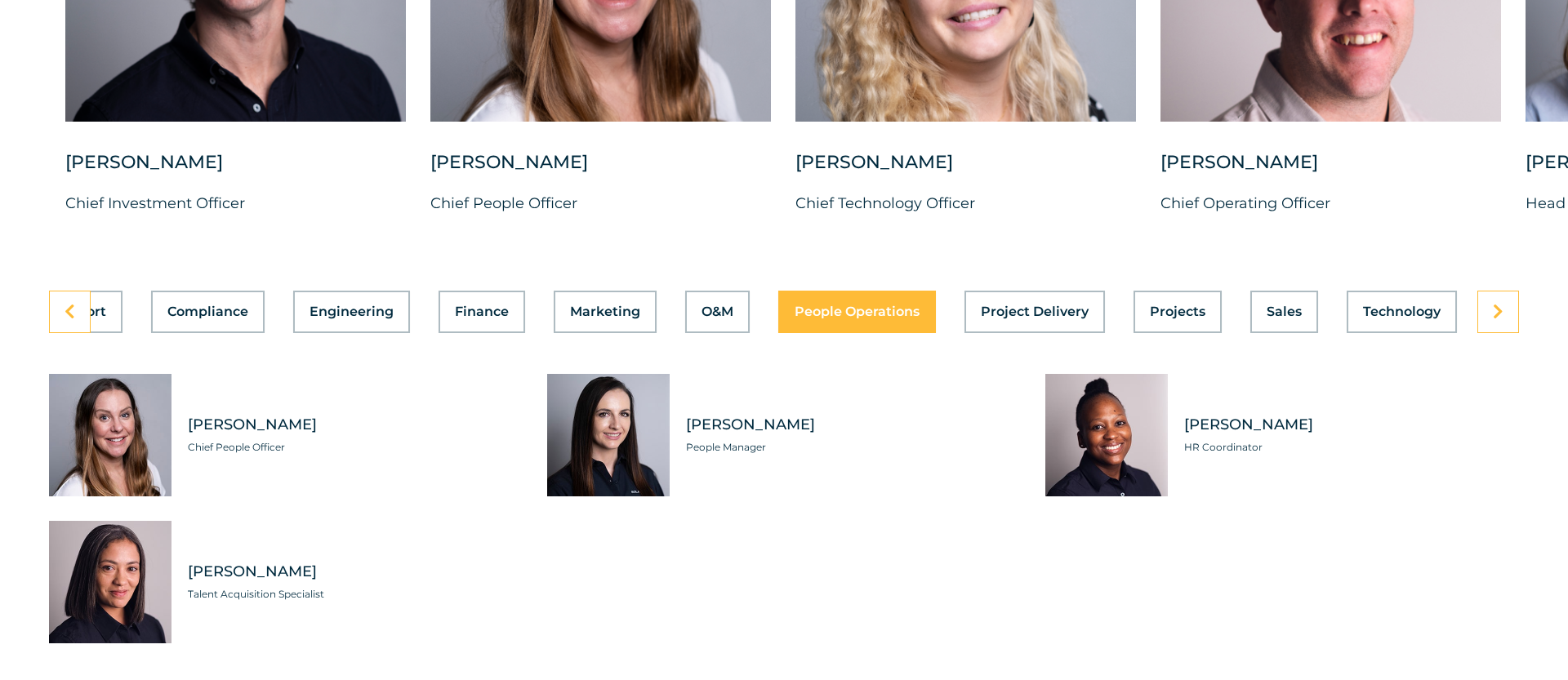
scroll to position [4408, 0]
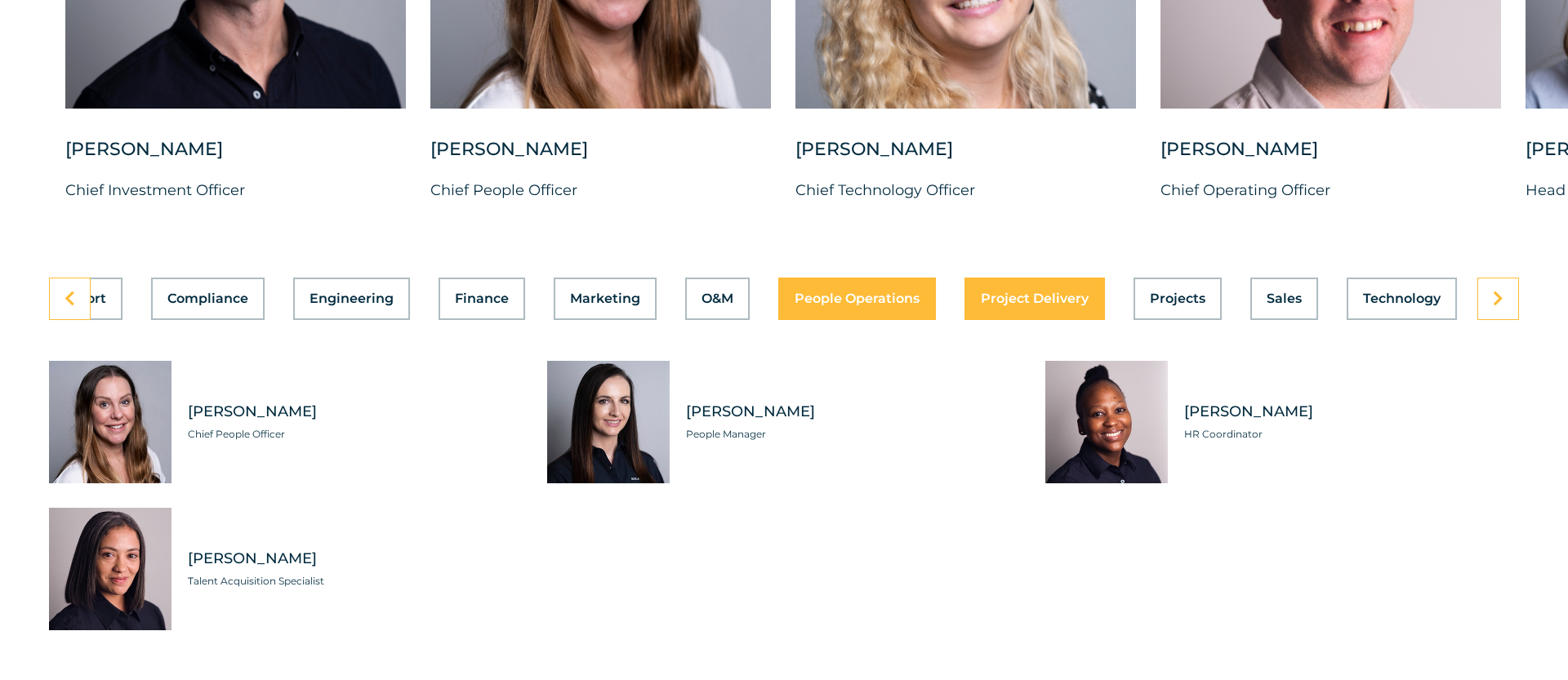
click at [978, 295] on button "Project Delivery" at bounding box center [1034, 299] width 141 height 43
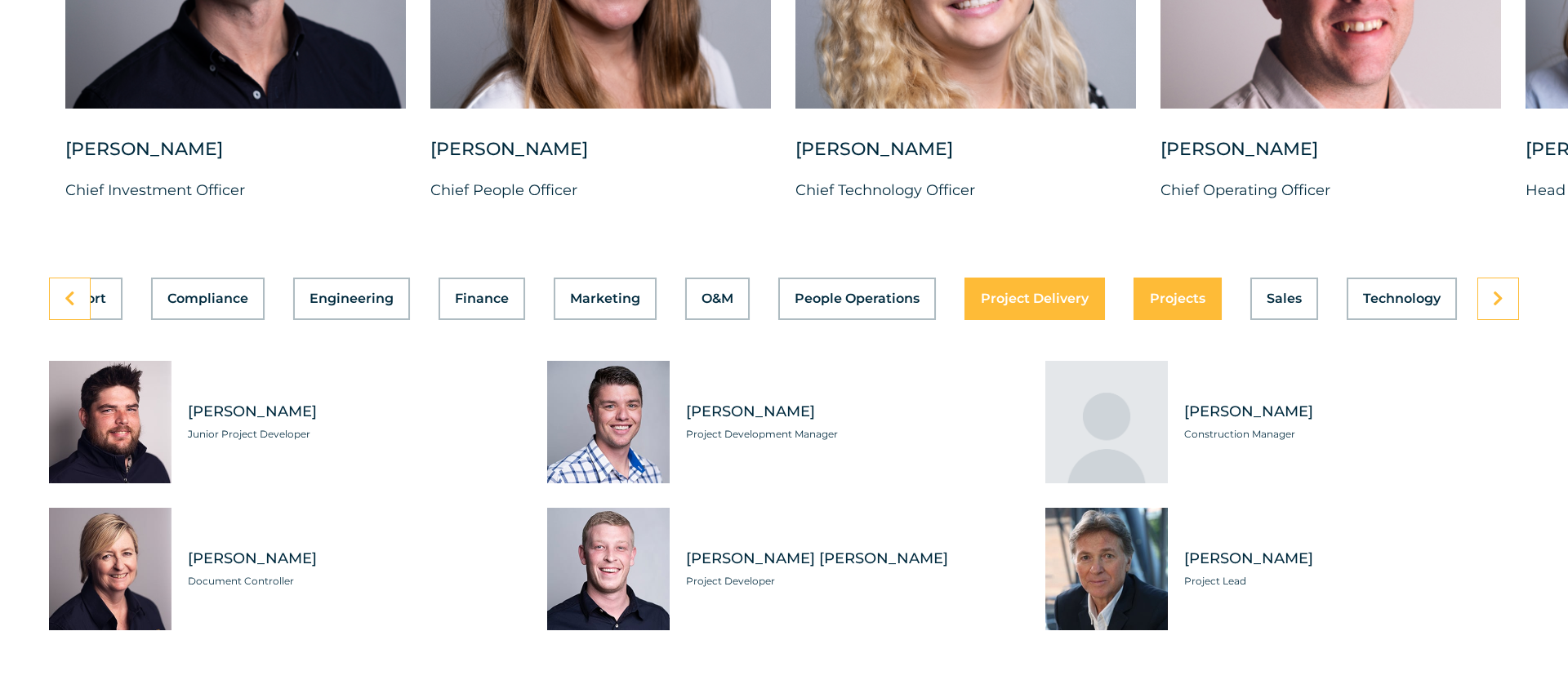
click at [1166, 292] on span "Projects" at bounding box center [1177, 299] width 55 height 13
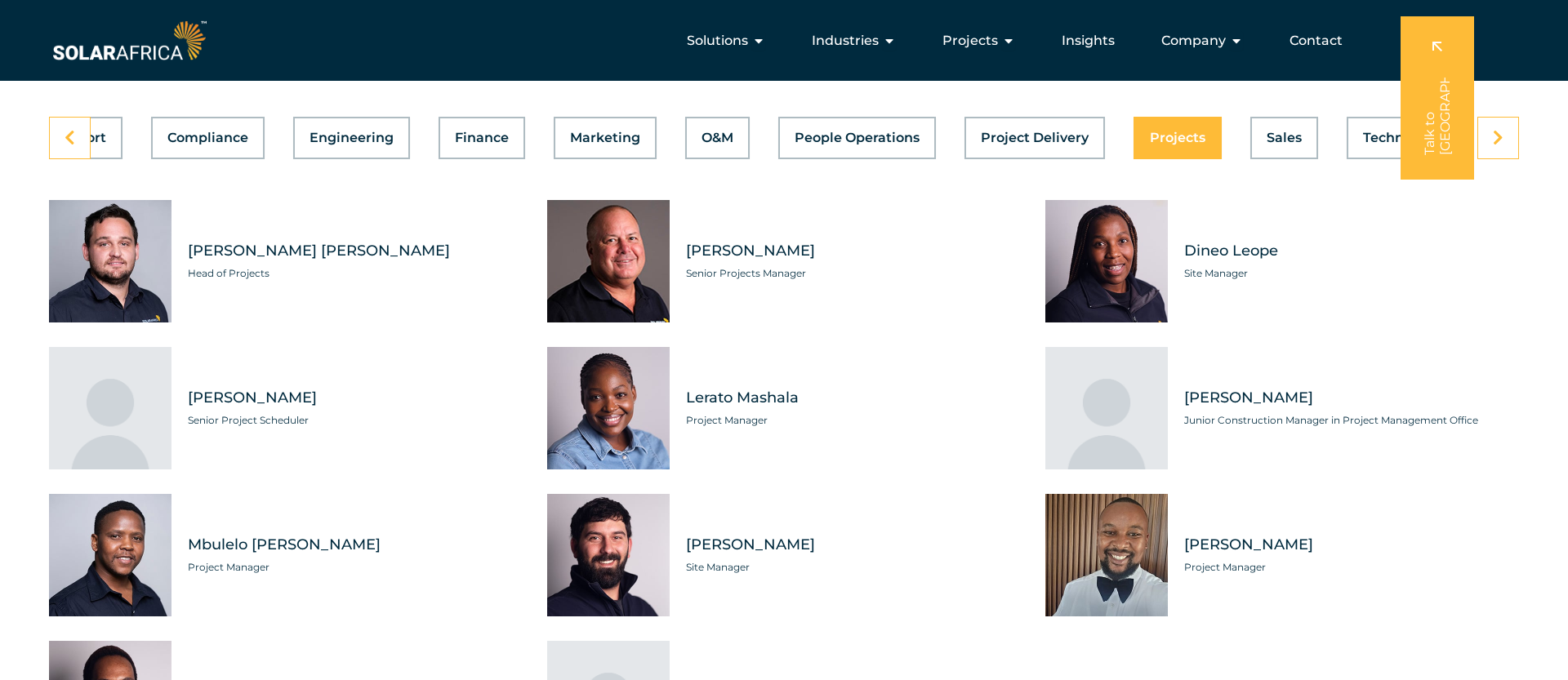
scroll to position [4567, 0]
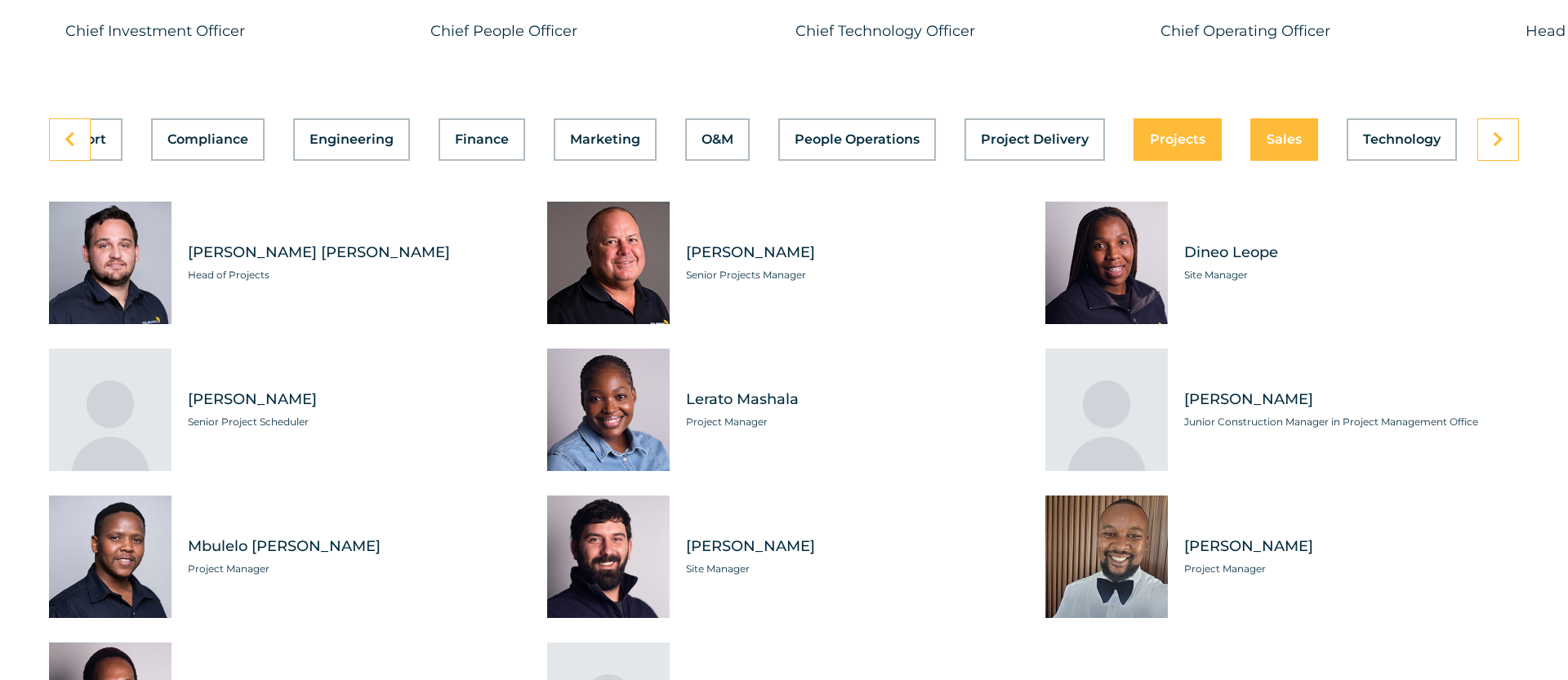
click at [1271, 133] on span "Sales" at bounding box center [1284, 139] width 35 height 13
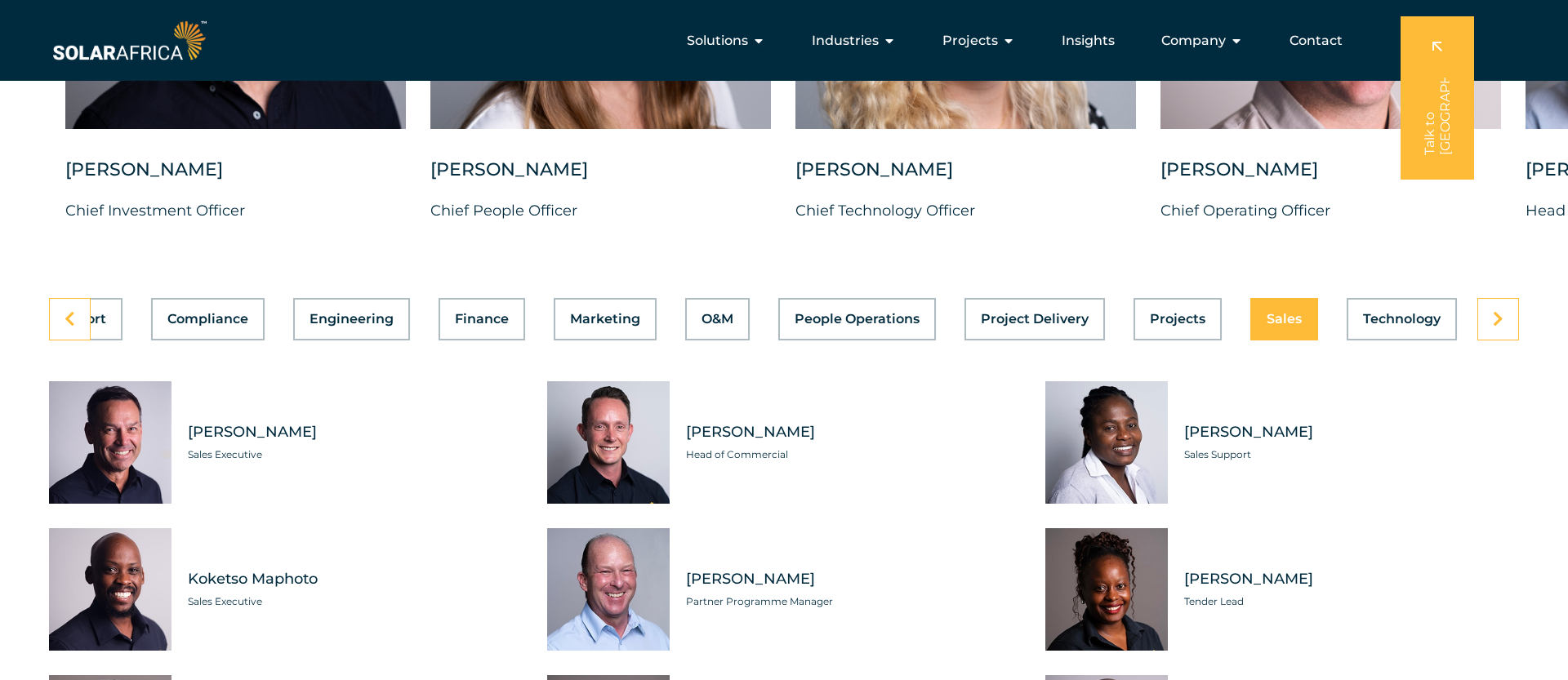
scroll to position [4373, 0]
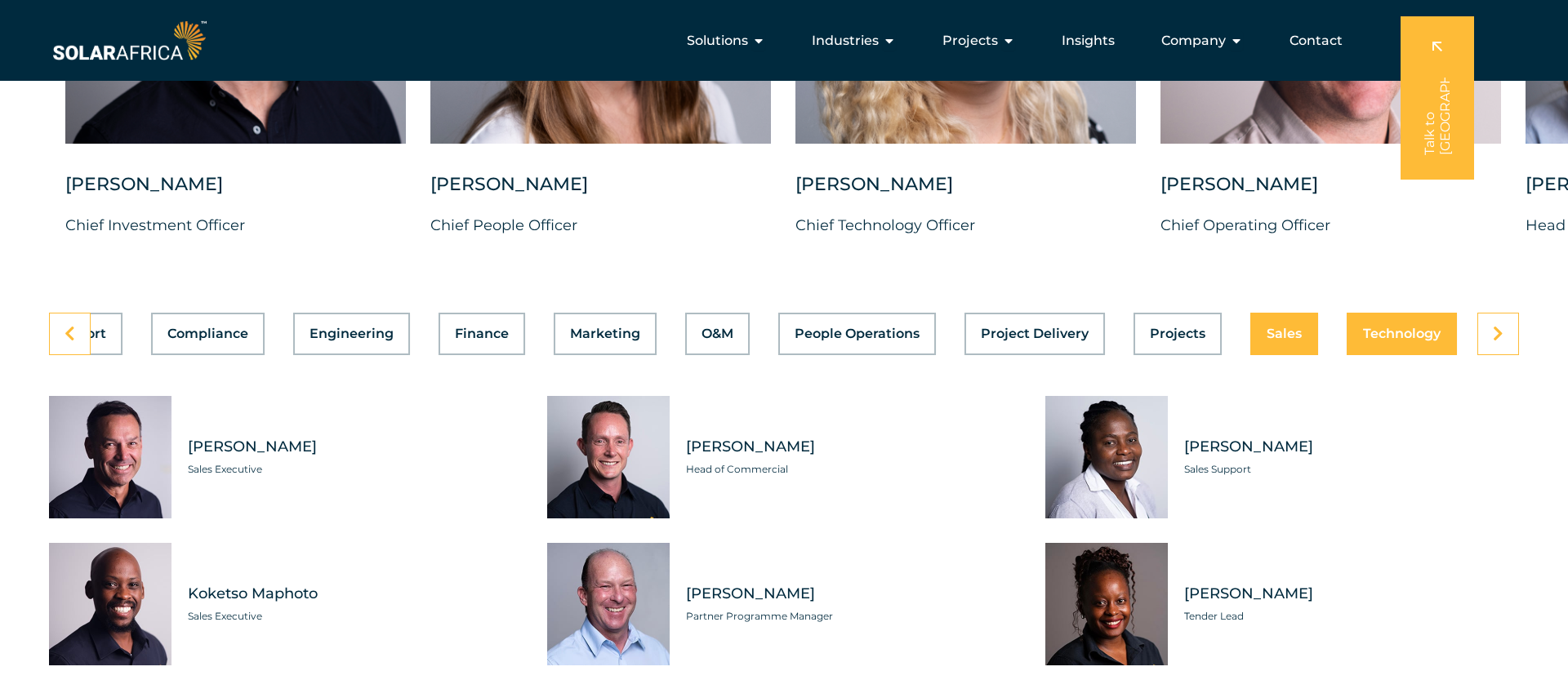
click at [1409, 328] on span "Technology" at bounding box center [1401, 334] width 78 height 13
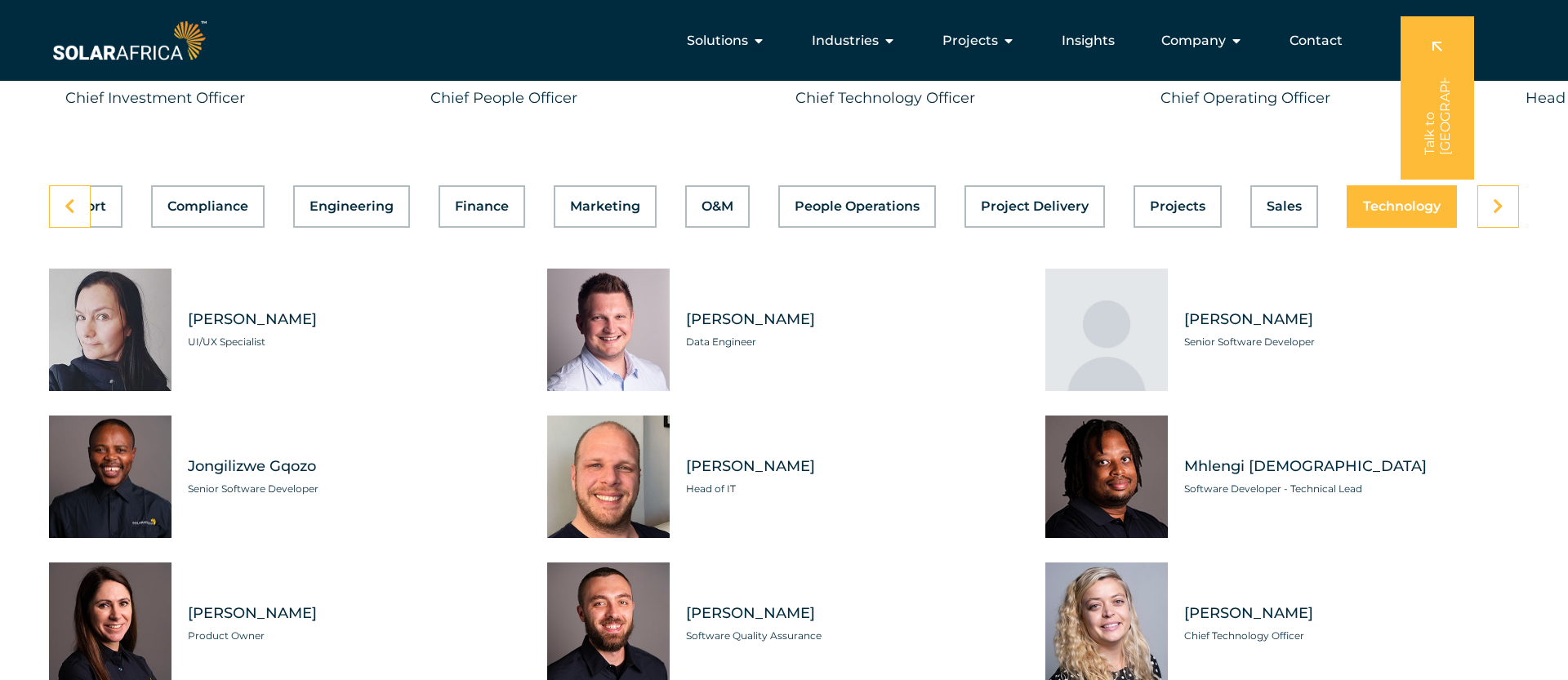
scroll to position [4421, 0]
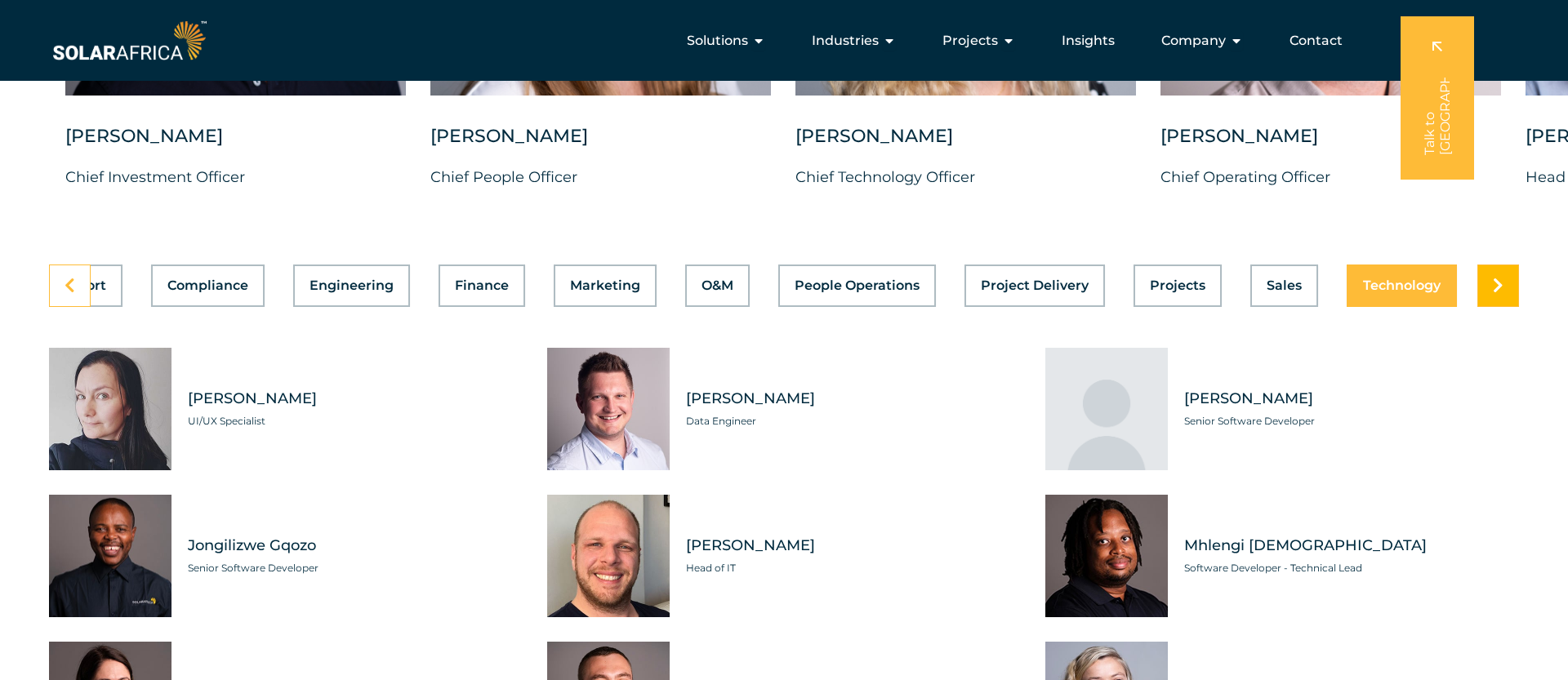
click at [1512, 273] on link at bounding box center [1498, 286] width 42 height 43
click at [1501, 278] on icon at bounding box center [1498, 286] width 11 height 16
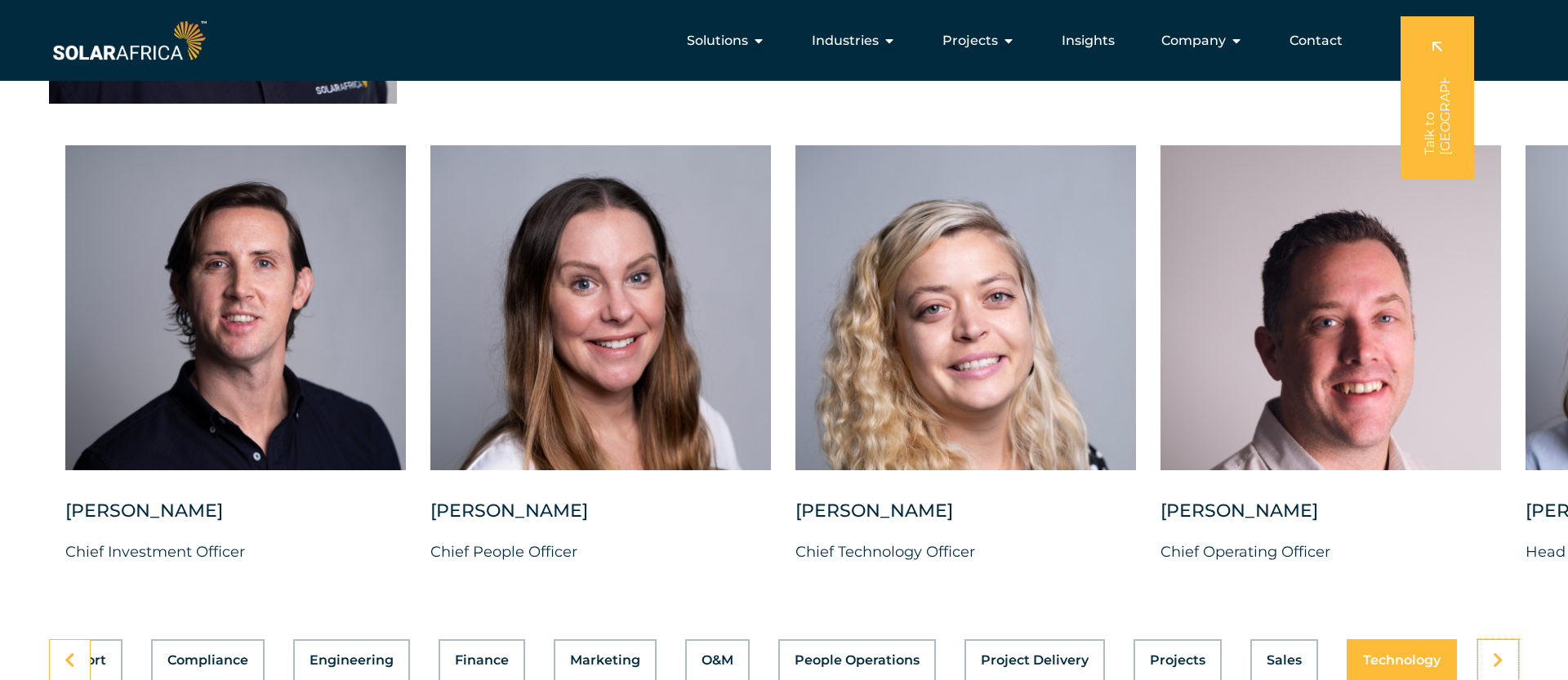
scroll to position [3951, 0]
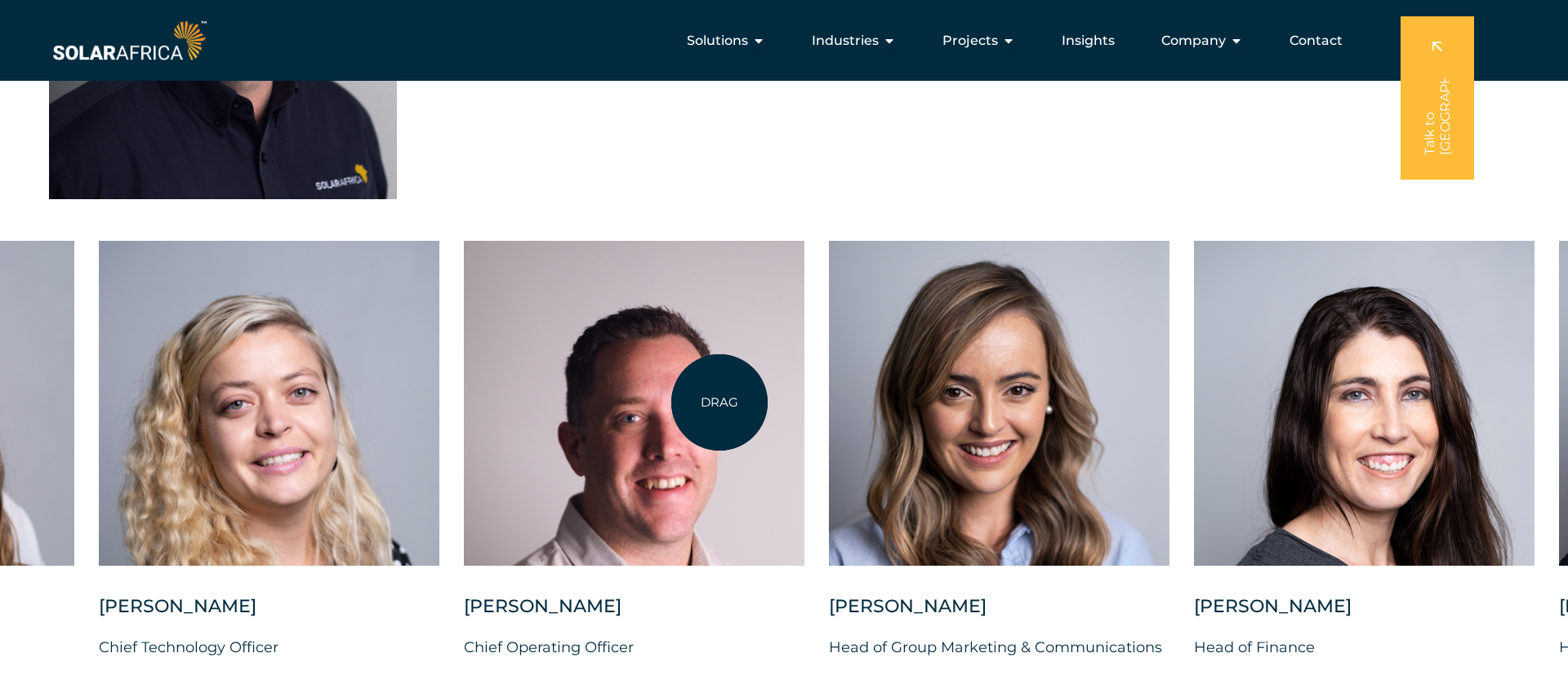
drag, startPoint x: 1416, startPoint y: 407, endPoint x: 713, endPoint y: 401, distance: 703.0
click at [718, 403] on div at bounding box center [634, 403] width 340 height 325
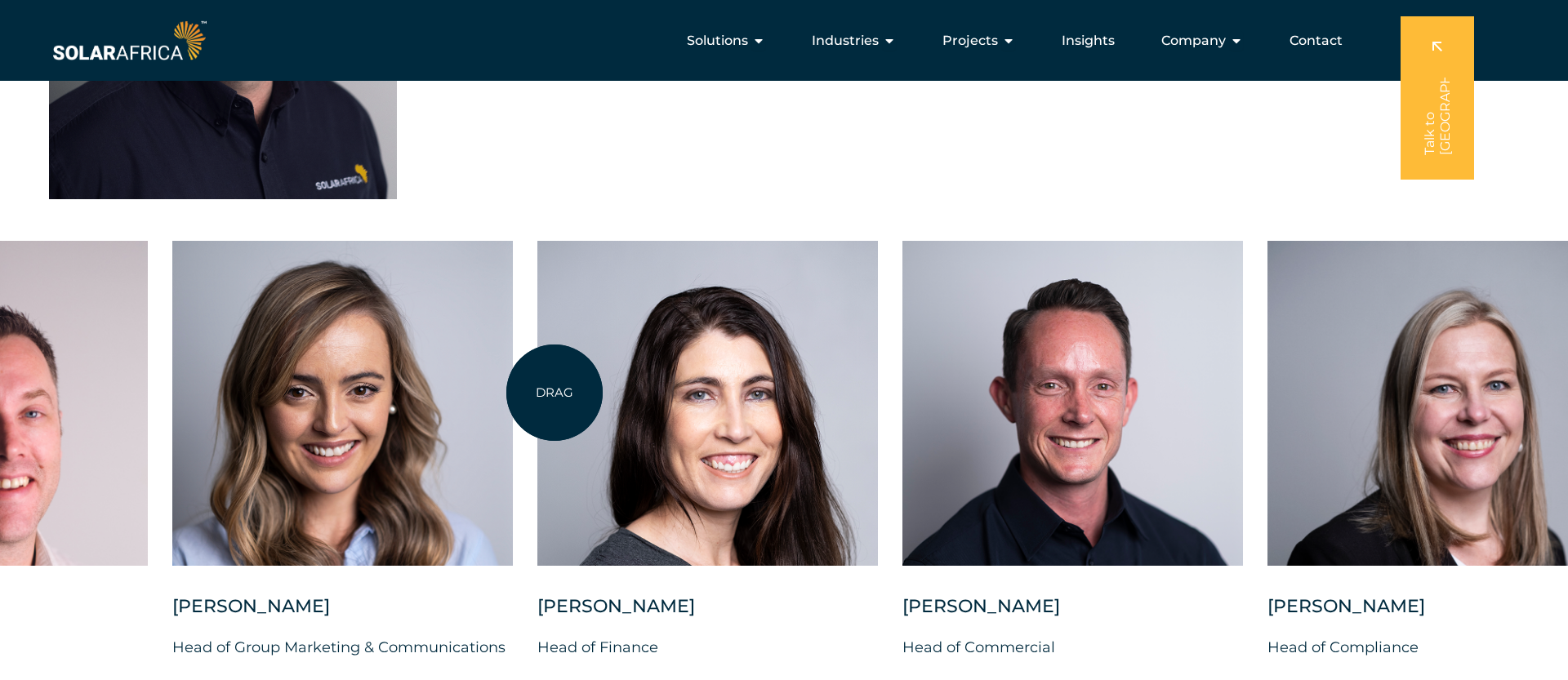
drag, startPoint x: 1178, startPoint y: 390, endPoint x: 550, endPoint y: 392, distance: 628.0
click at [552, 393] on div at bounding box center [707, 403] width 340 height 325
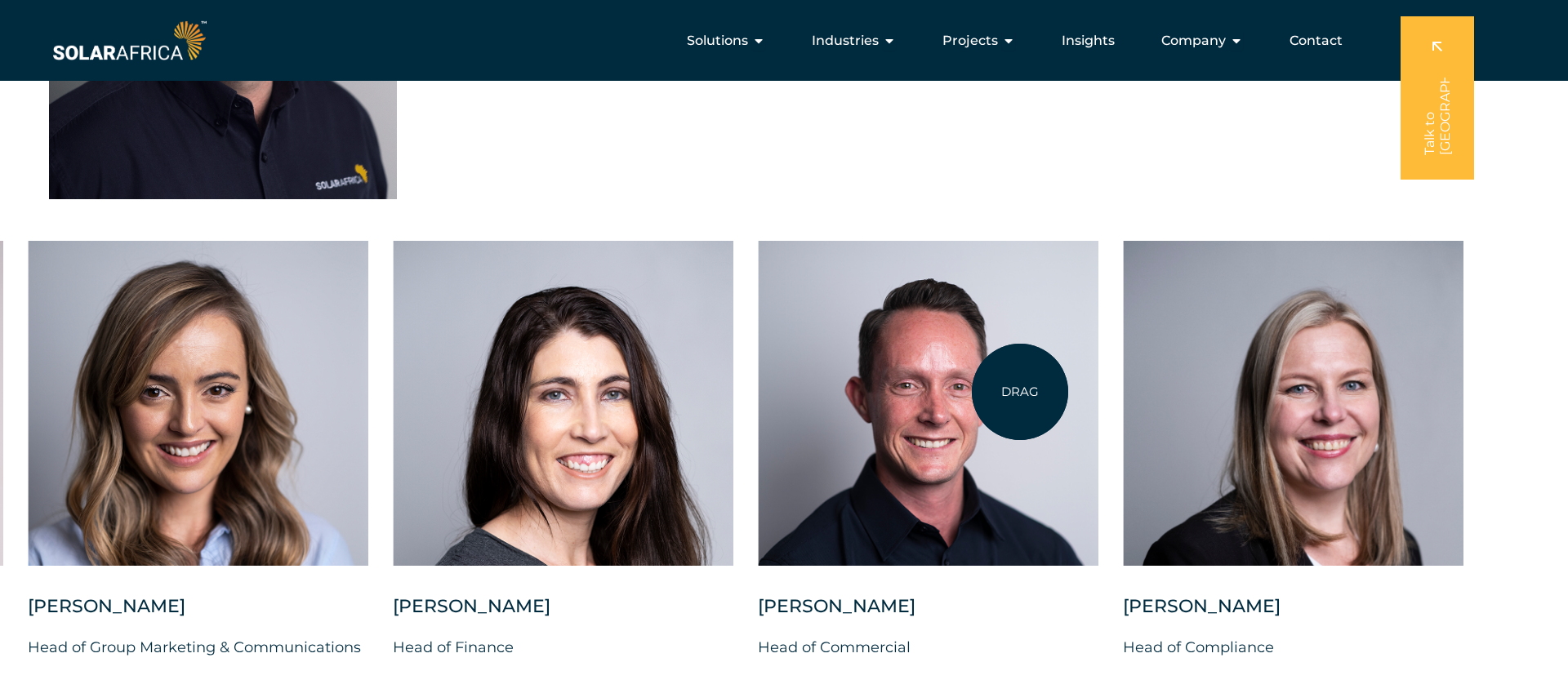
drag, startPoint x: 1206, startPoint y: 406, endPoint x: 1020, endPoint y: 392, distance: 186.5
click at [1020, 392] on div "Charl Alheit Chief Investment Officer Candice Seggie Chief People Officer Suné …" at bounding box center [28, 463] width 3050 height 446
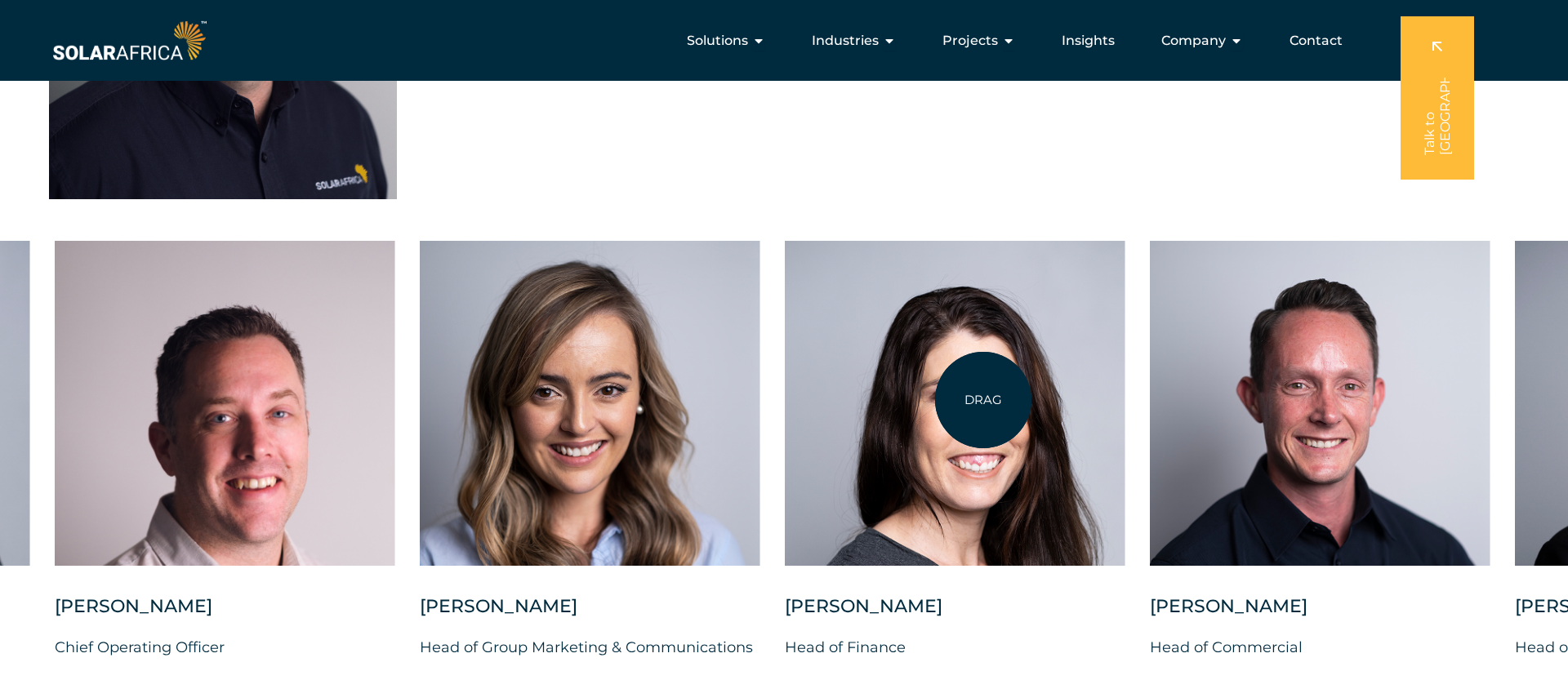
drag, startPoint x: 628, startPoint y: 391, endPoint x: 1567, endPoint y: 340, distance: 940.4
click at [1125, 343] on div at bounding box center [955, 403] width 340 height 325
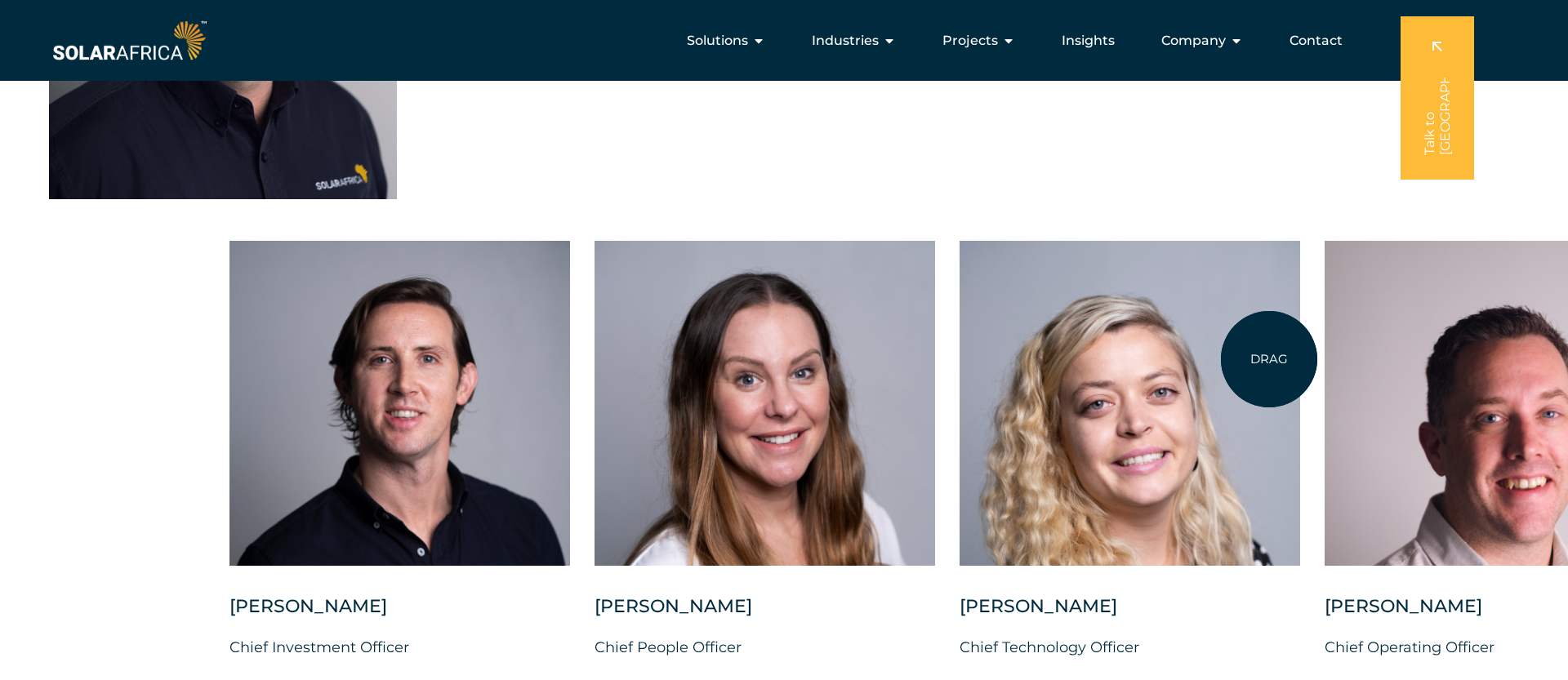
drag, startPoint x: 448, startPoint y: 362, endPoint x: 1482, endPoint y: 351, distance: 1034.1
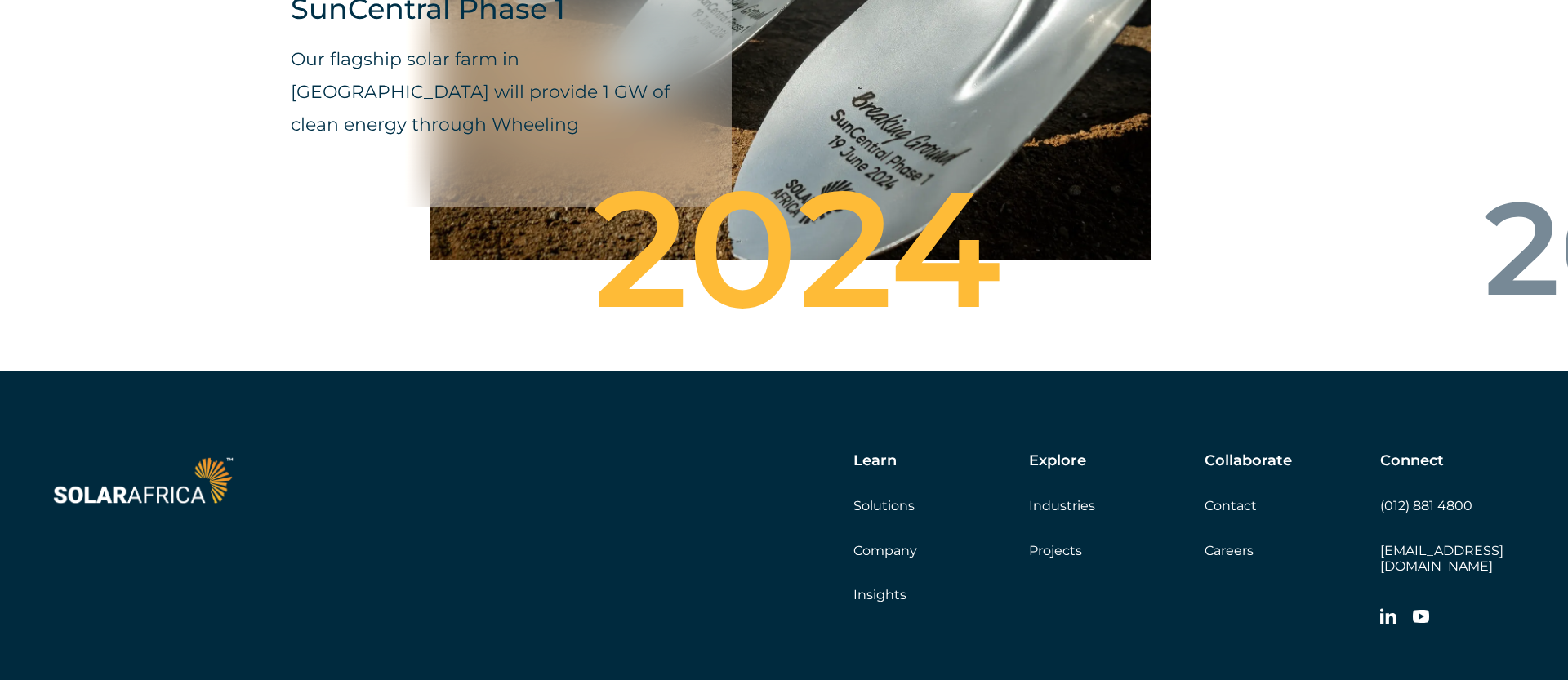
scroll to position [6051, 0]
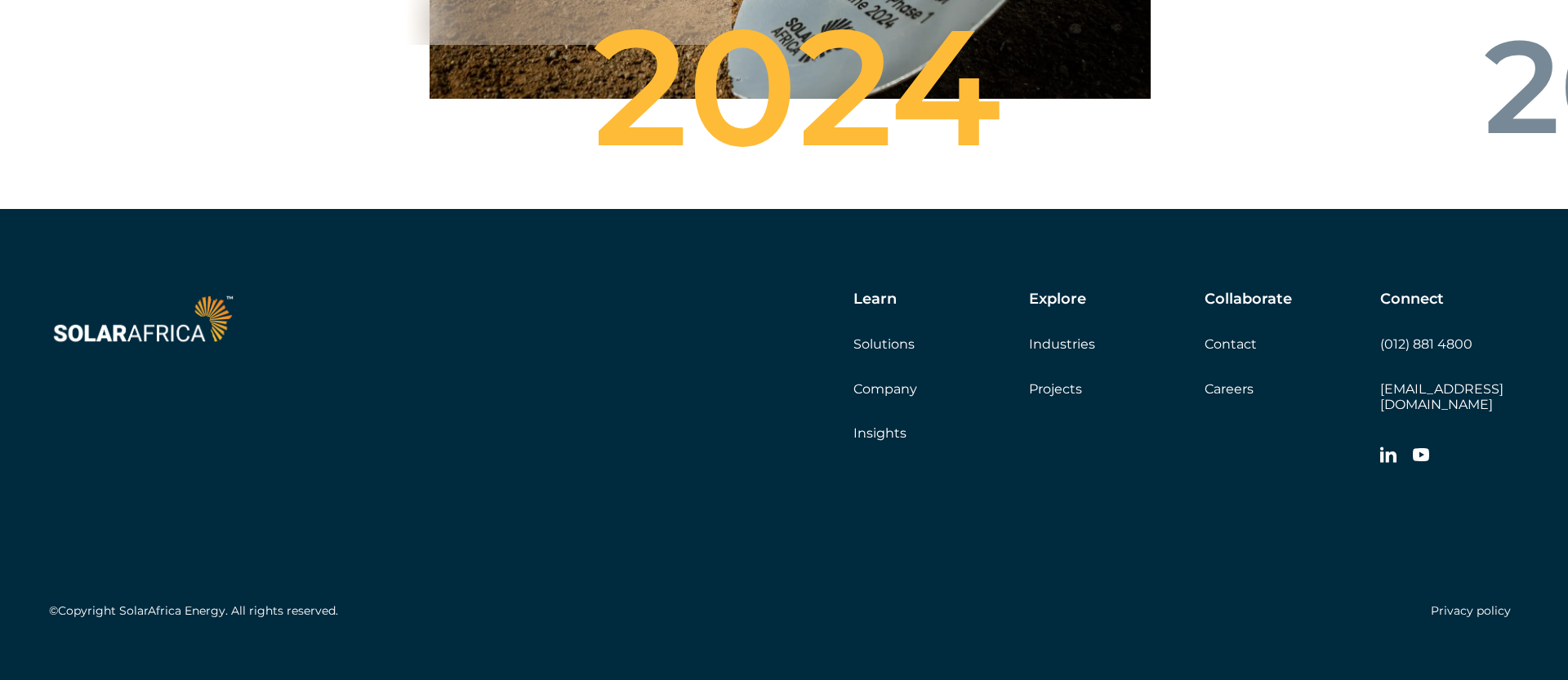
click at [894, 381] on link "Company" at bounding box center [885, 389] width 63 height 15
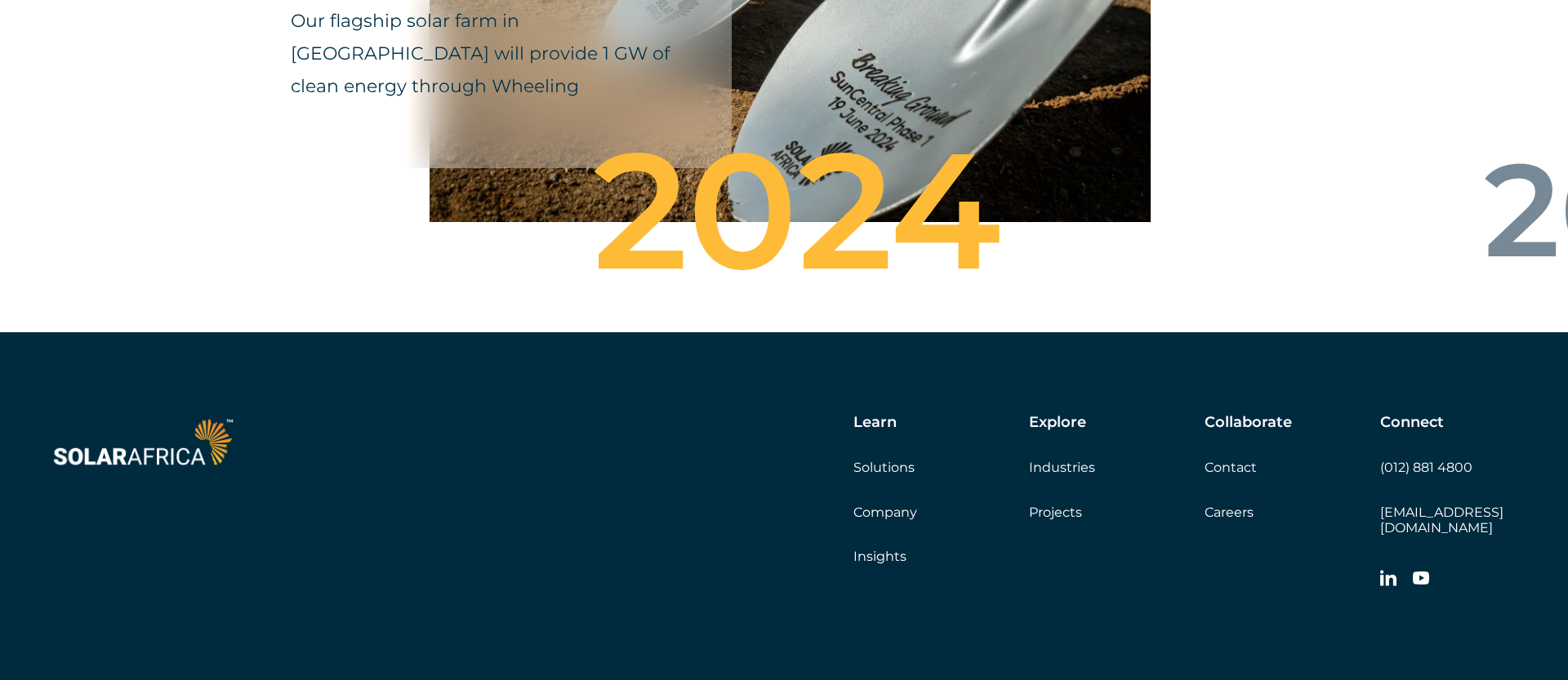
scroll to position [5758, 0]
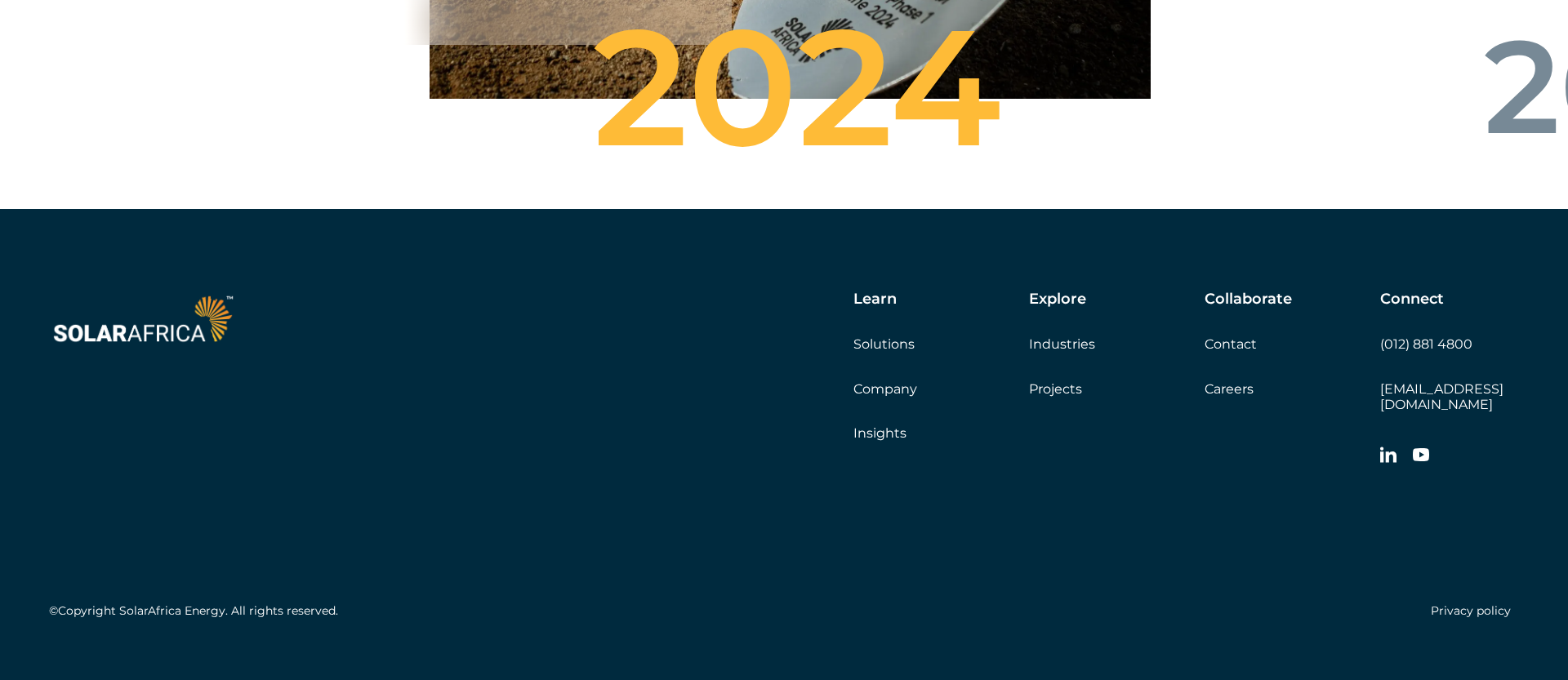
click at [1074, 339] on link "Industries" at bounding box center [1062, 344] width 66 height 15
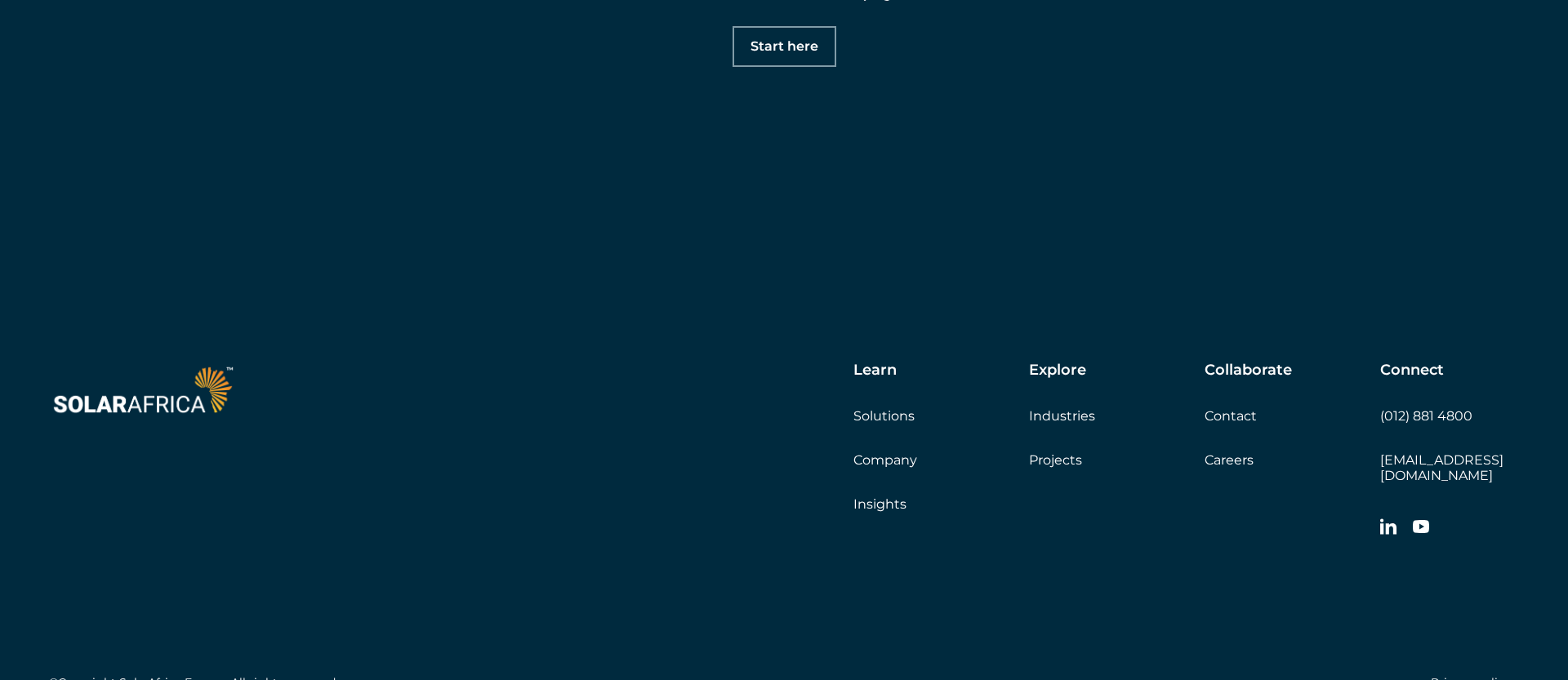
scroll to position [2224, 0]
